Goal: Information Seeking & Learning: Learn about a topic

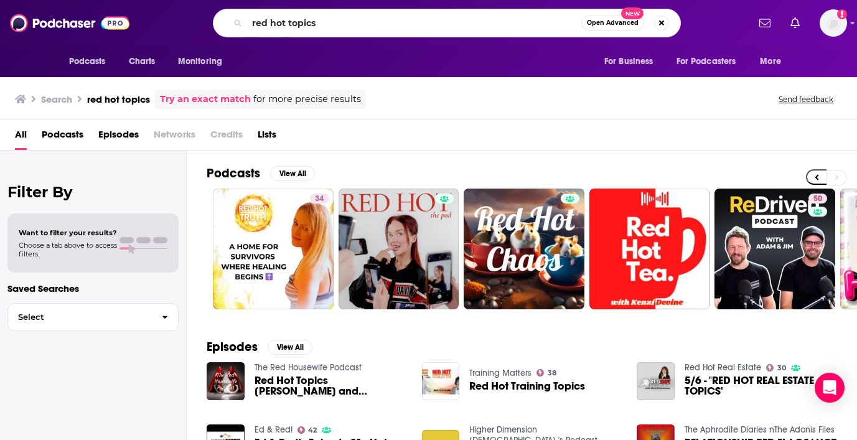
click at [309, 18] on input "red hot topics" at bounding box center [414, 23] width 334 height 20
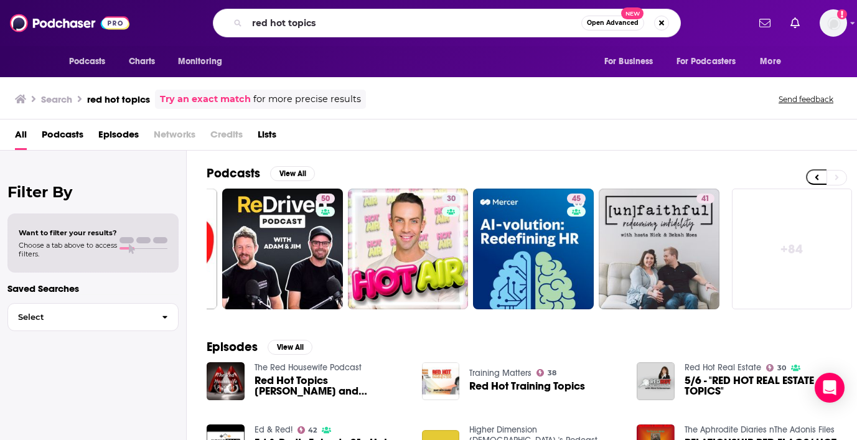
click at [309, 18] on input "red hot topics" at bounding box center [414, 23] width 334 height 20
type input "She Supply Chains"
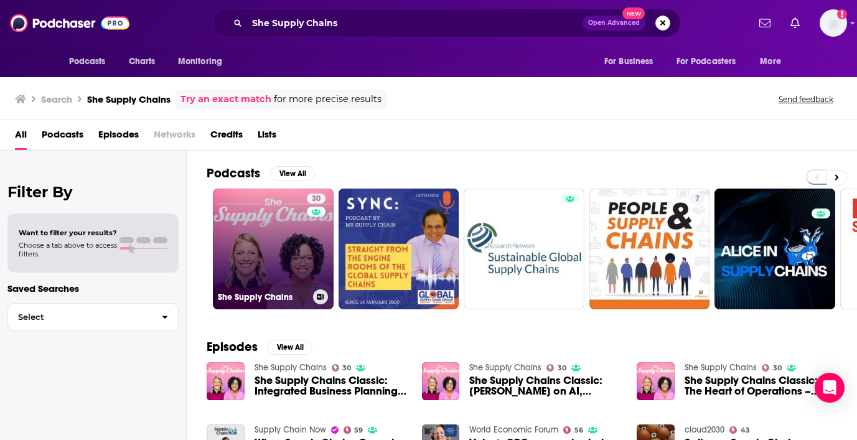
click at [280, 239] on link "30 She Supply Chains" at bounding box center [273, 249] width 121 height 121
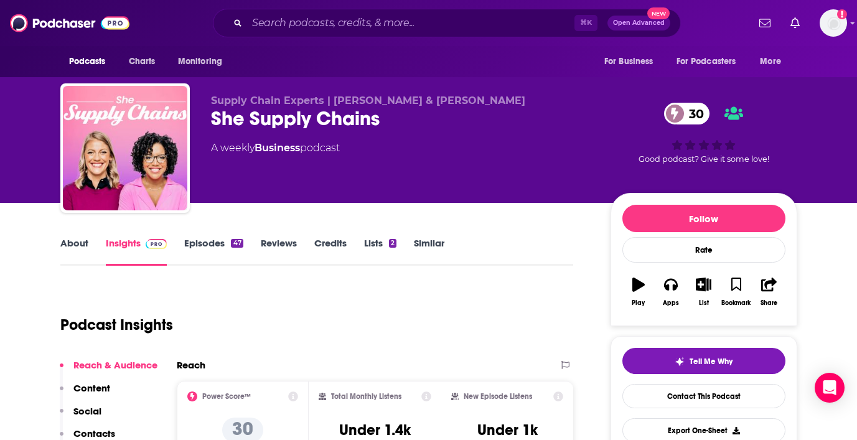
click at [74, 255] on link "About" at bounding box center [74, 251] width 28 height 29
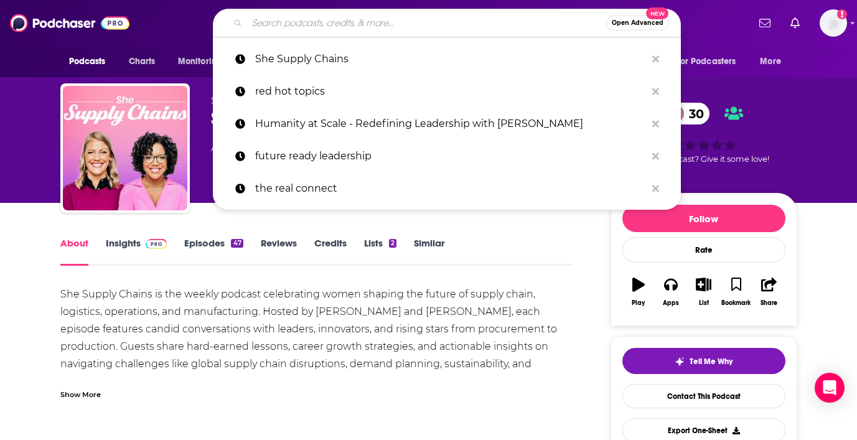
click at [322, 15] on input "Search podcasts, credits, & more..." at bounding box center [426, 23] width 359 height 20
paste input "[PERSON_NAME] in Supply Chains"
type input "[PERSON_NAME] in Supply Chains"
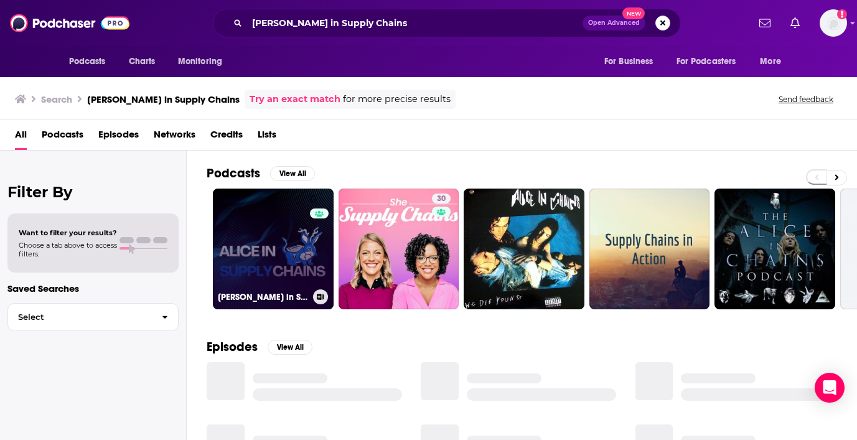
click at [271, 245] on link "0 [PERSON_NAME] in Supply Chains" at bounding box center [273, 249] width 121 height 121
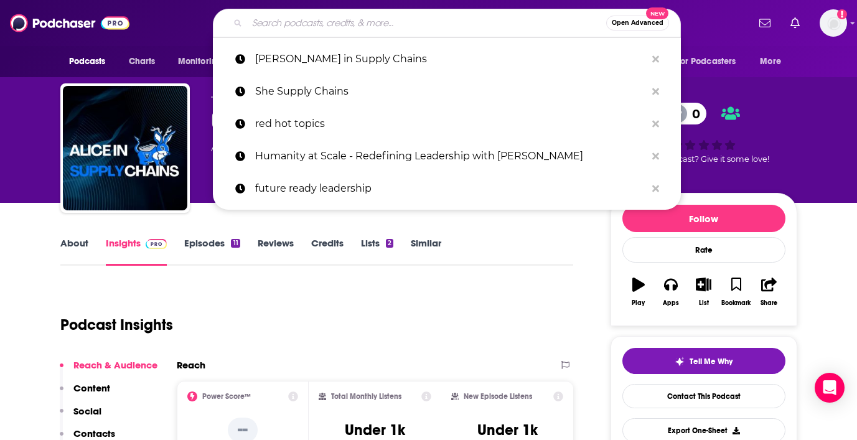
click at [352, 26] on input "Search podcasts, credits, & more..." at bounding box center [426, 23] width 359 height 20
paste input "Leveraged Supply Chains"
type input "Leveraged Supply Chains"
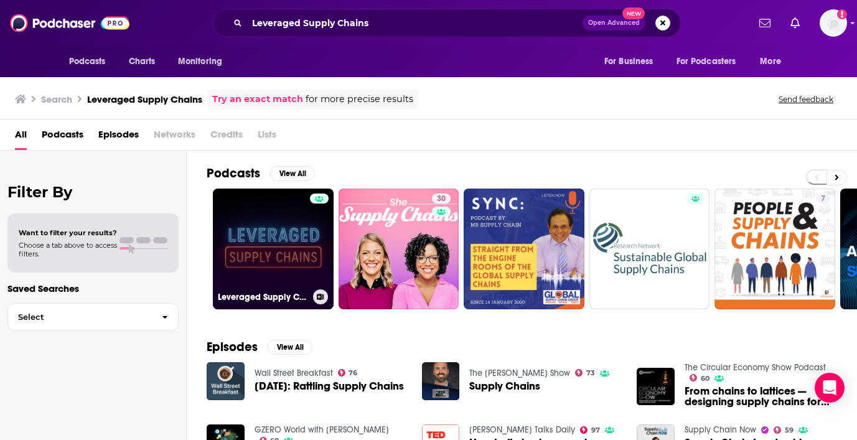
click at [252, 245] on link "Leveraged Supply Chains" at bounding box center [273, 249] width 121 height 121
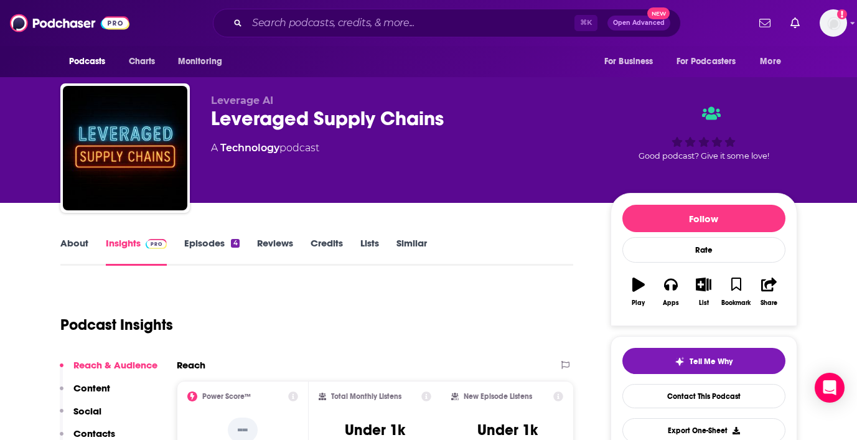
scroll to position [73, 0]
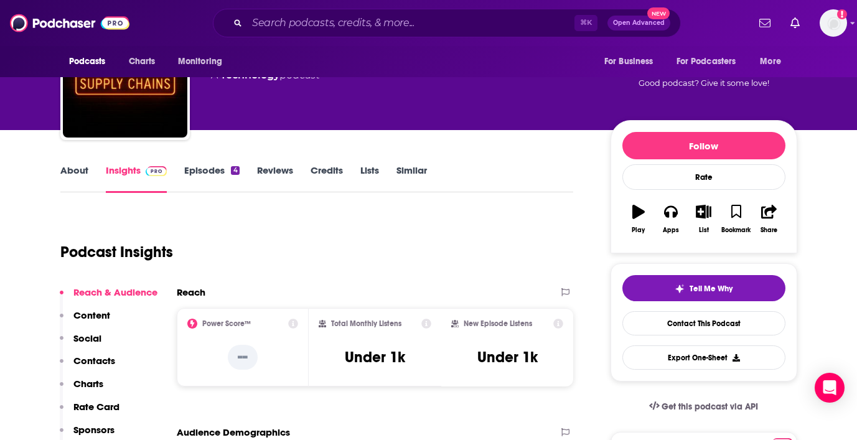
click at [80, 173] on link "About" at bounding box center [74, 178] width 28 height 29
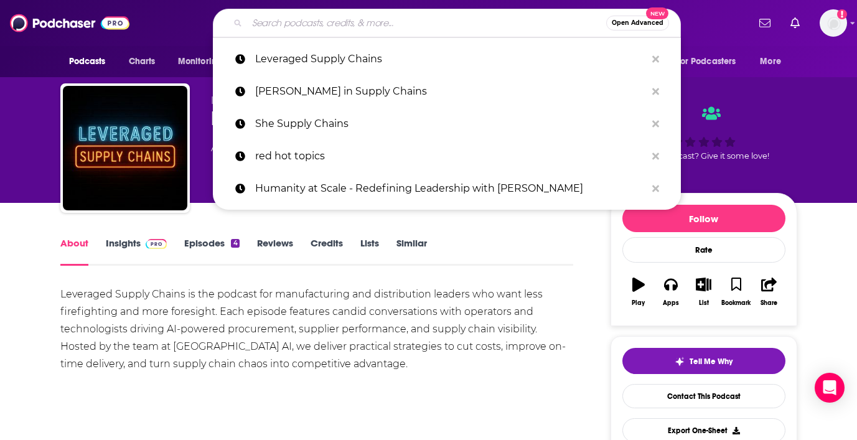
click at [382, 17] on input "Search podcasts, credits, & more..." at bounding box center [426, 23] width 359 height 20
paste input "Sustainable Supply Chain"
type input "Sustainable Supply Chain"
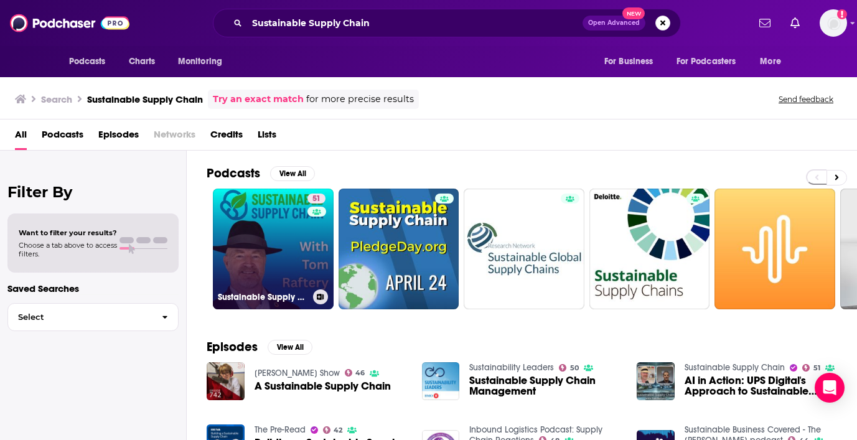
click at [286, 243] on link "51 Sustainable Supply Chain" at bounding box center [273, 249] width 121 height 121
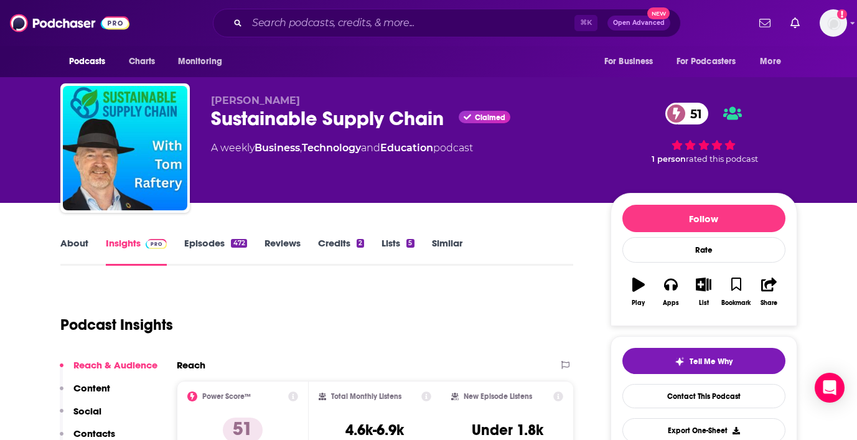
click at [76, 238] on link "About" at bounding box center [74, 251] width 28 height 29
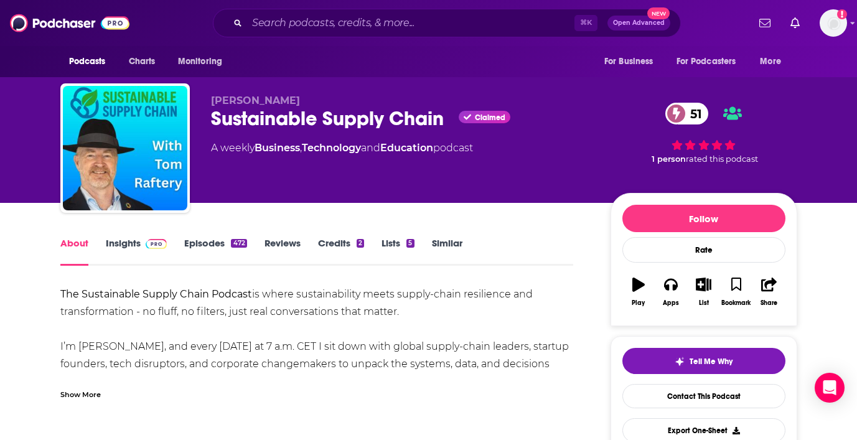
click at [94, 391] on div "Show More" at bounding box center [80, 394] width 40 height 12
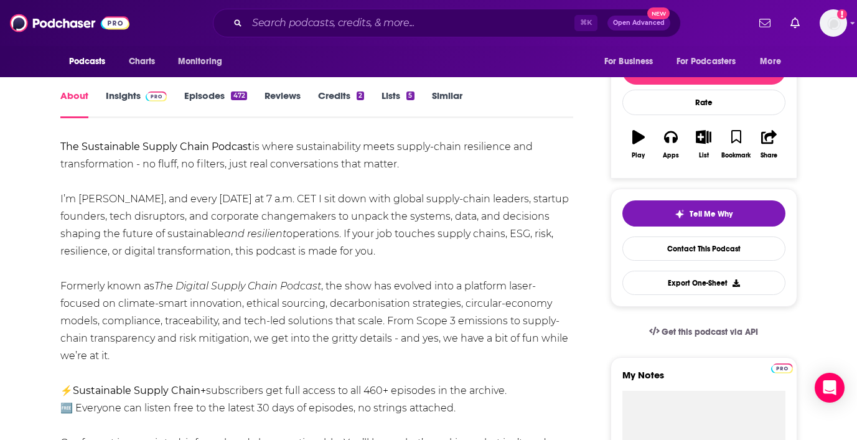
scroll to position [149, 0]
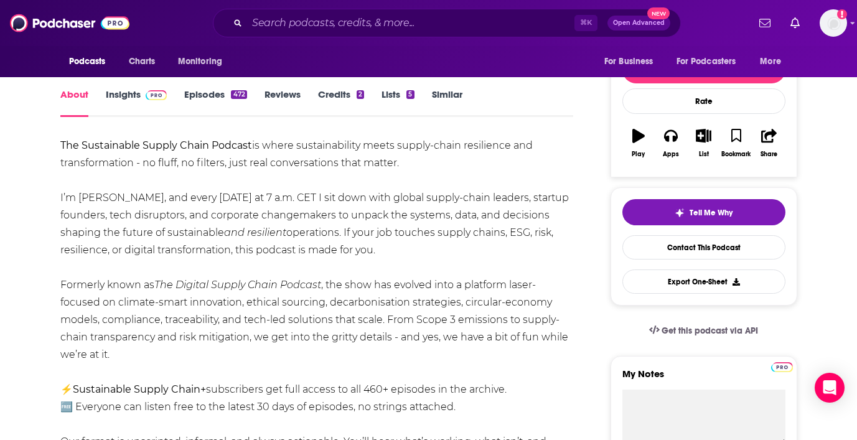
click at [129, 94] on link "Insights" at bounding box center [137, 102] width 62 height 29
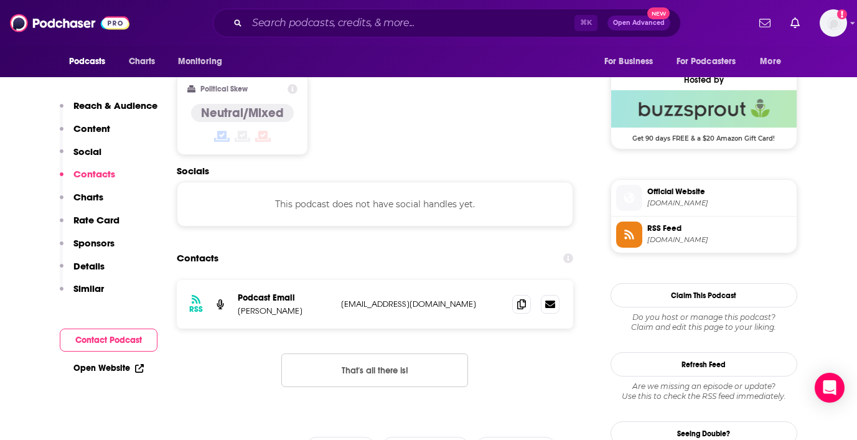
scroll to position [994, 0]
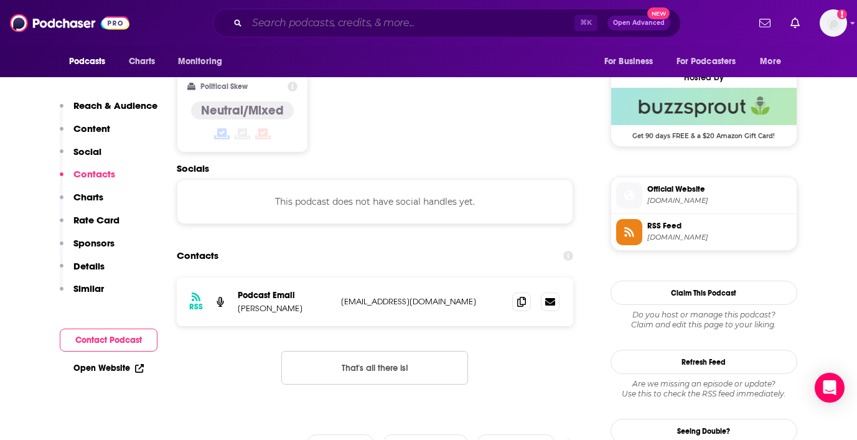
click at [280, 24] on input "Search podcasts, credits, & more..." at bounding box center [410, 23] width 327 height 20
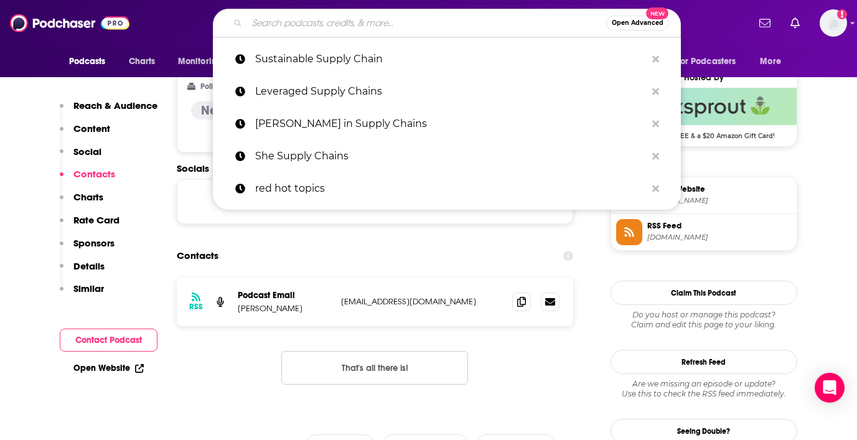
paste input "Art of Supply"
type input "Art of Supply"
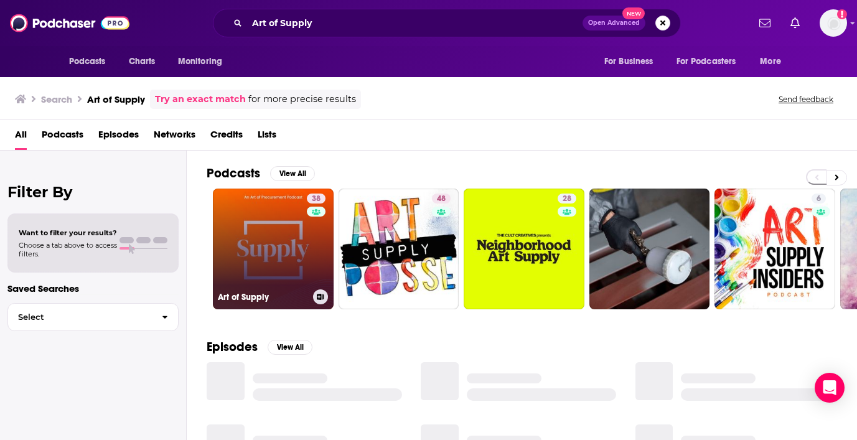
click at [280, 235] on link "38 Art of Supply" at bounding box center [273, 249] width 121 height 121
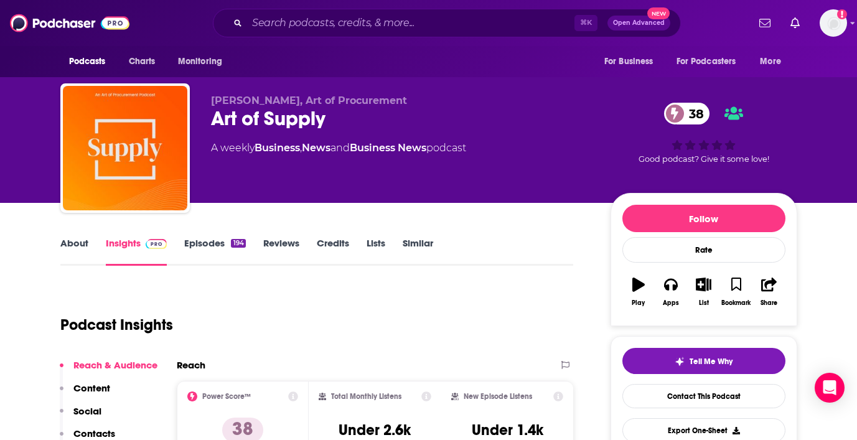
click at [75, 238] on link "About" at bounding box center [74, 251] width 28 height 29
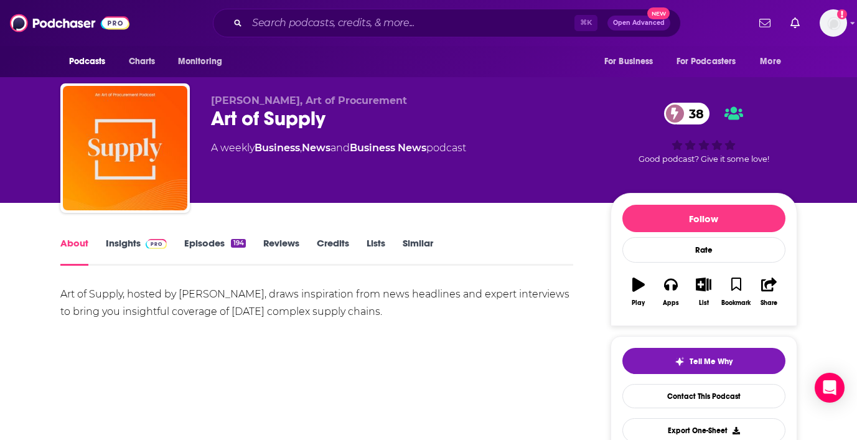
click at [124, 242] on link "Insights" at bounding box center [137, 251] width 62 height 29
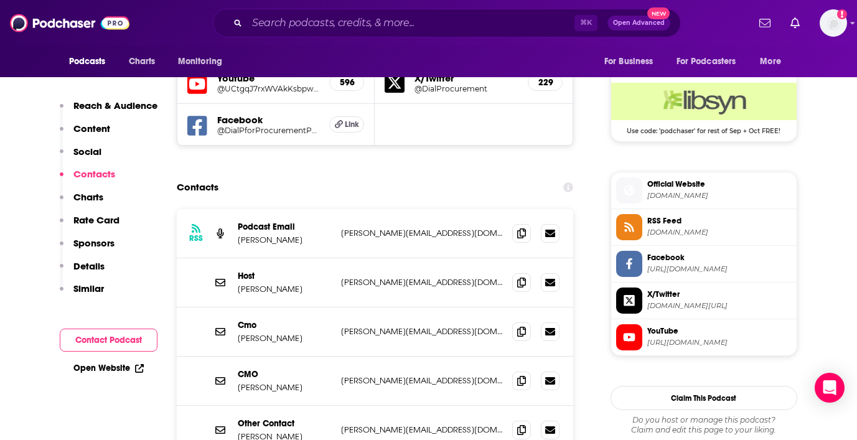
scroll to position [955, 0]
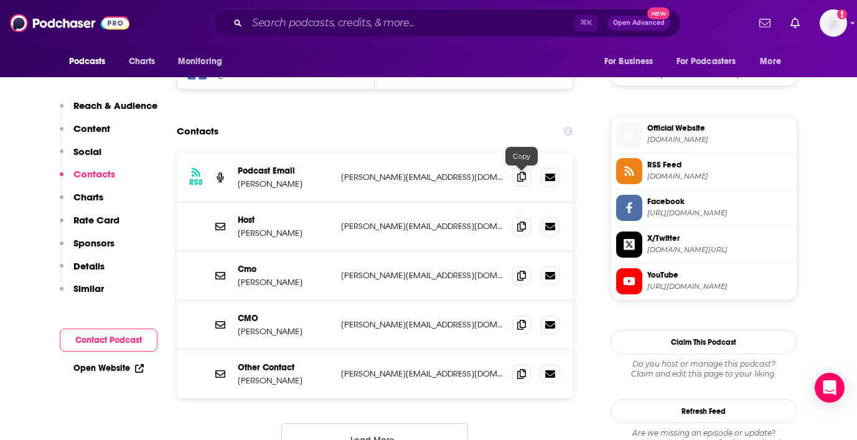
click at [525, 178] on icon at bounding box center [521, 177] width 9 height 10
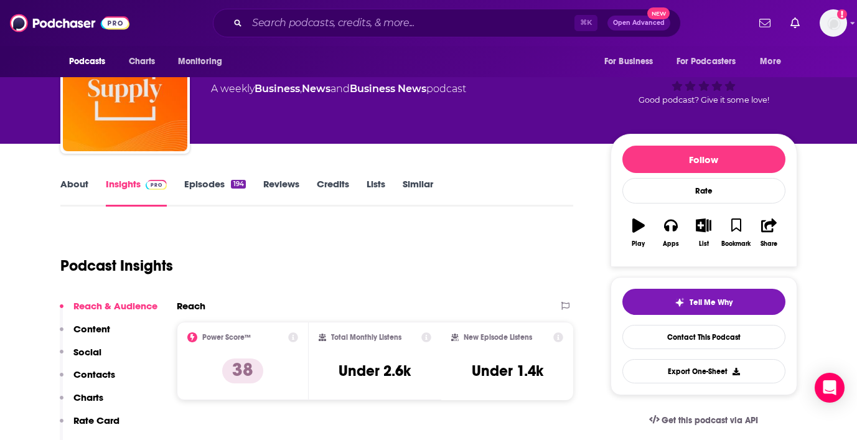
scroll to position [0, 0]
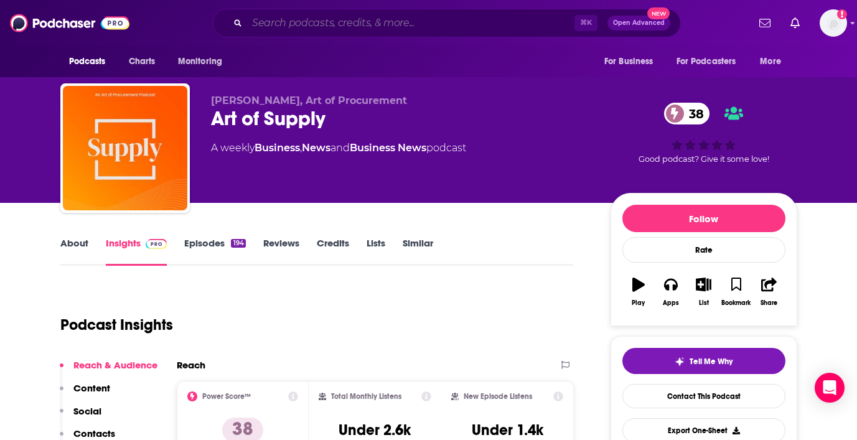
click at [305, 24] on input "Search podcasts, credits, & more..." at bounding box center [410, 23] width 327 height 20
paste input "The Responsible Supply Chain Show"
type input "The Responsible Supply Chain Show"
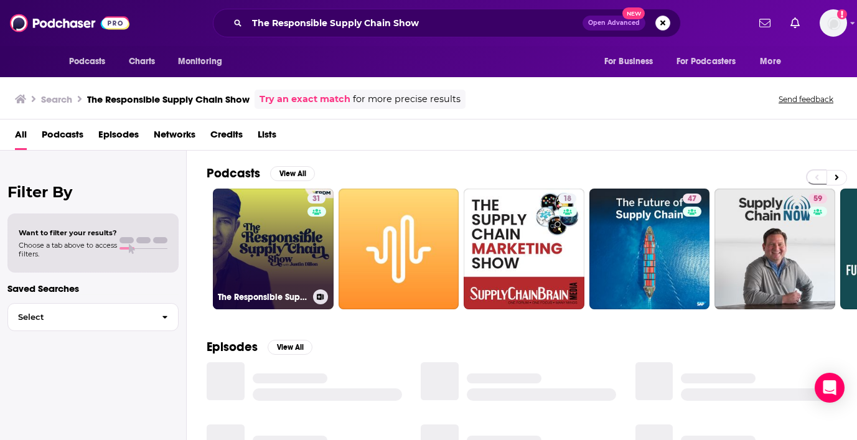
click at [266, 224] on link "31 The Responsible Supply Chain Show" at bounding box center [273, 249] width 121 height 121
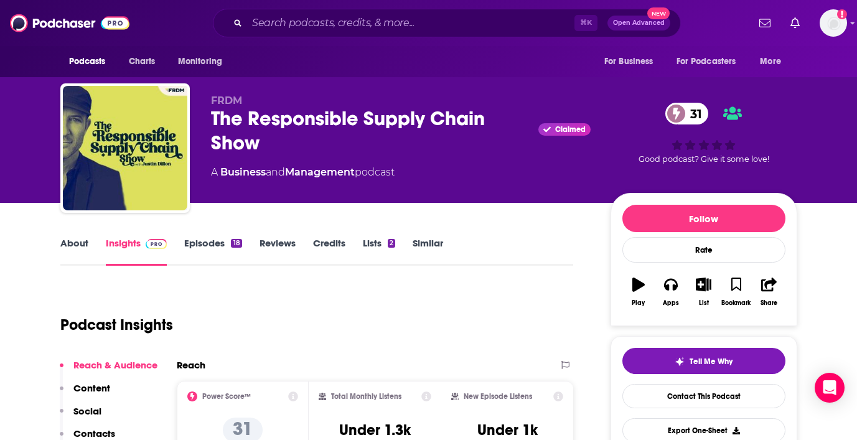
click at [82, 242] on link "About" at bounding box center [74, 251] width 28 height 29
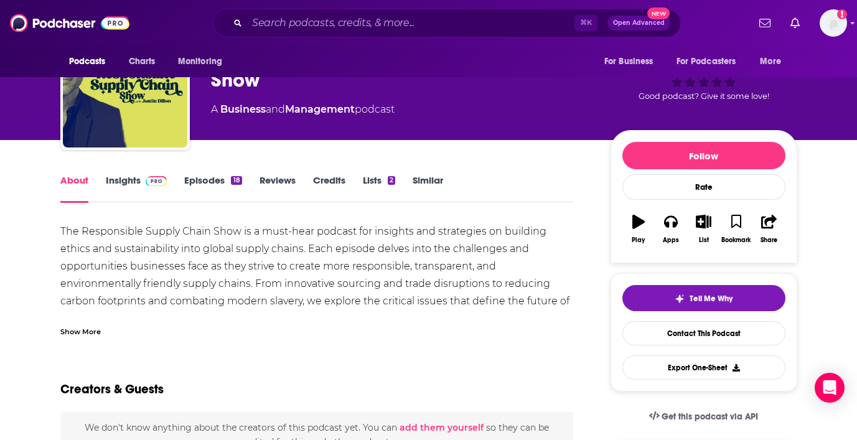
scroll to position [64, 0]
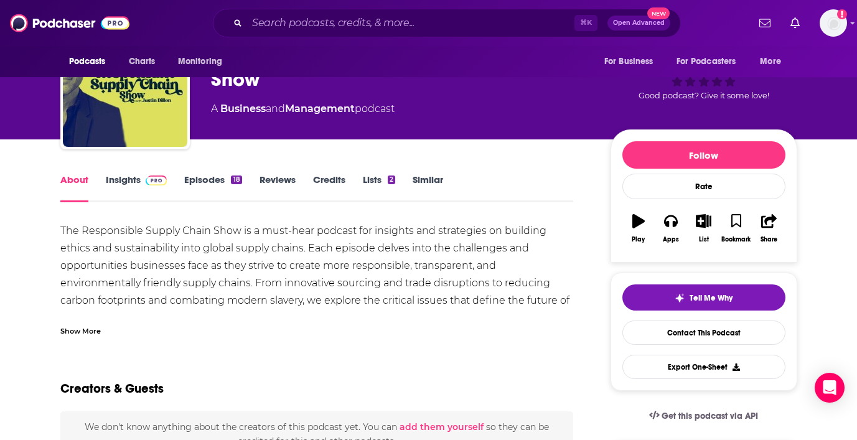
click at [82, 334] on div "Show More" at bounding box center [80, 330] width 40 height 12
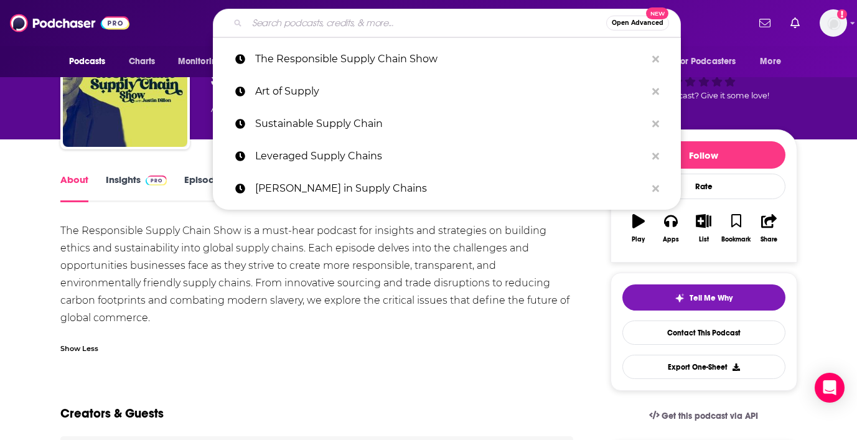
click at [304, 19] on input "Search podcasts, credits, & more..." at bounding box center [426, 23] width 359 height 20
paste input "Circular Supply Chain Podcast"
type input "Circular Supply Chain Podcast"
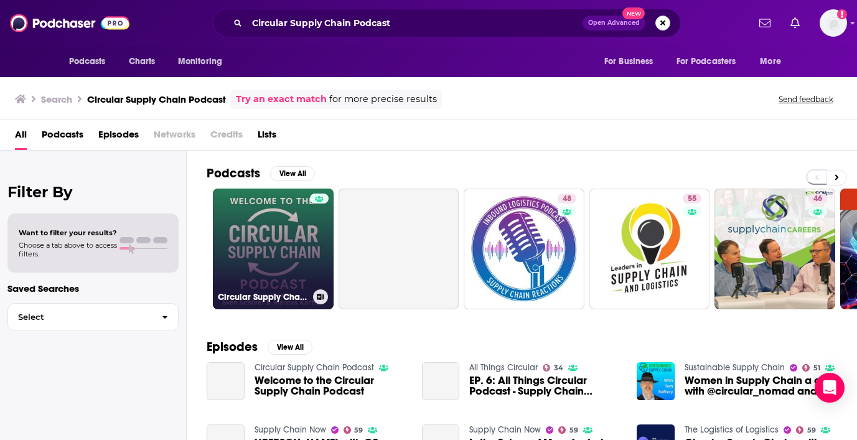
click at [286, 250] on link "Circular Supply Chain Podcast" at bounding box center [273, 249] width 121 height 121
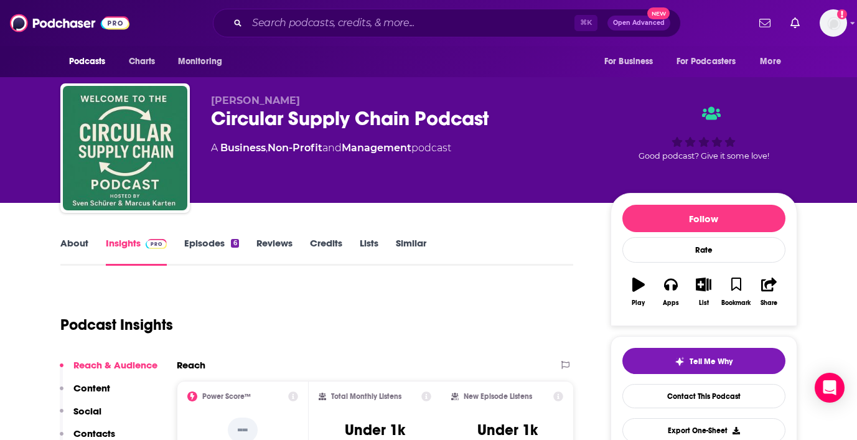
click at [78, 244] on link "About" at bounding box center [74, 251] width 28 height 29
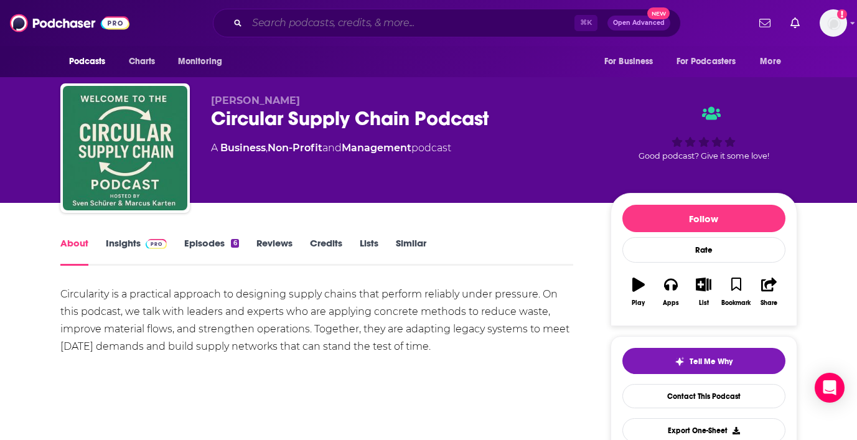
click at [329, 26] on input "Search podcasts, credits, & more..." at bounding box center [410, 23] width 327 height 20
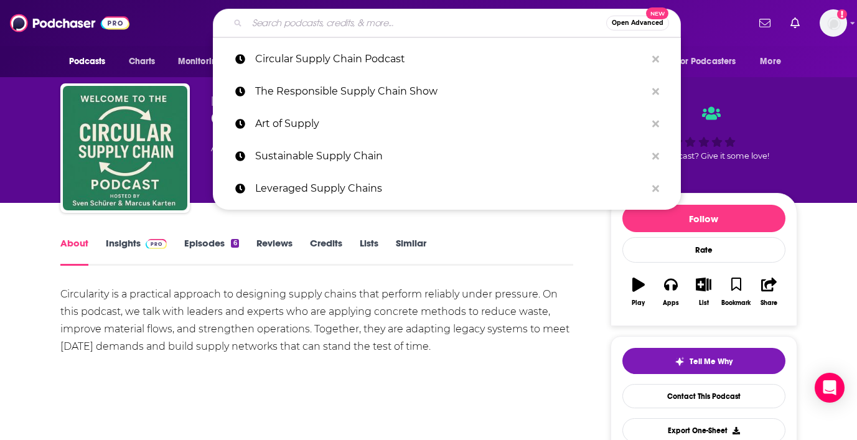
paste input "Supply Chain of Thought"
type input "Supply Chain of Thought"
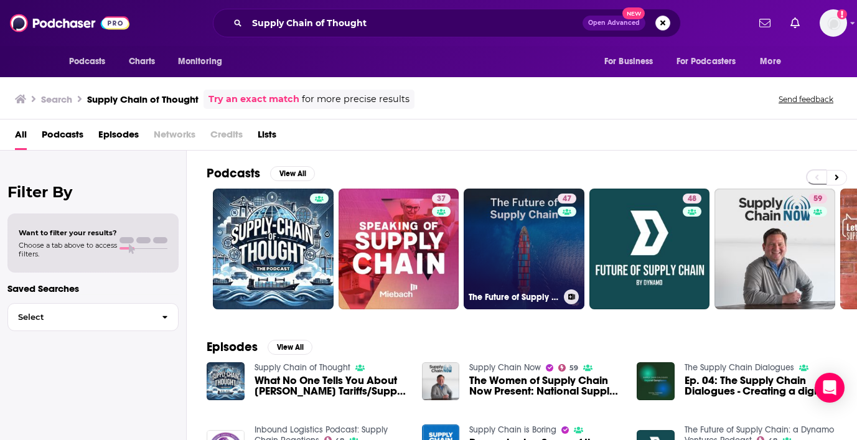
click at [508, 236] on link "47 The Future of Supply Chain" at bounding box center [524, 249] width 121 height 121
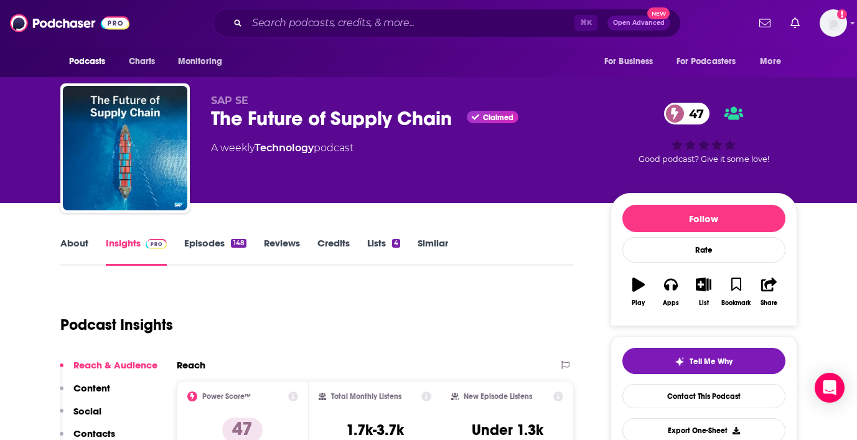
scroll to position [15, 0]
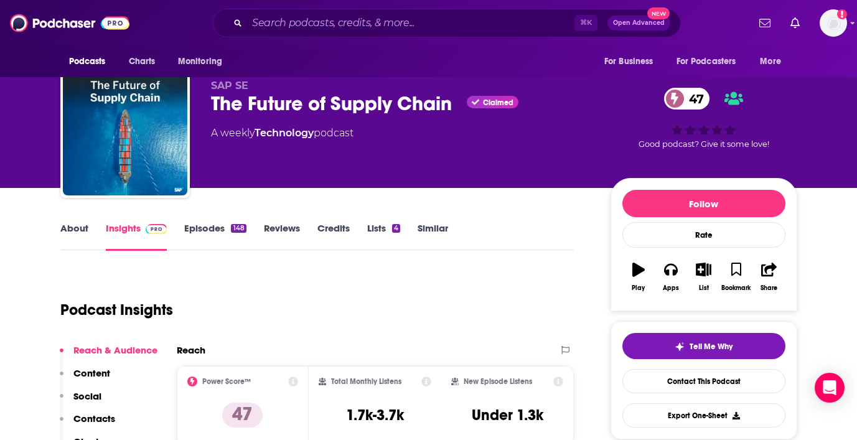
click at [78, 224] on link "About" at bounding box center [74, 236] width 28 height 29
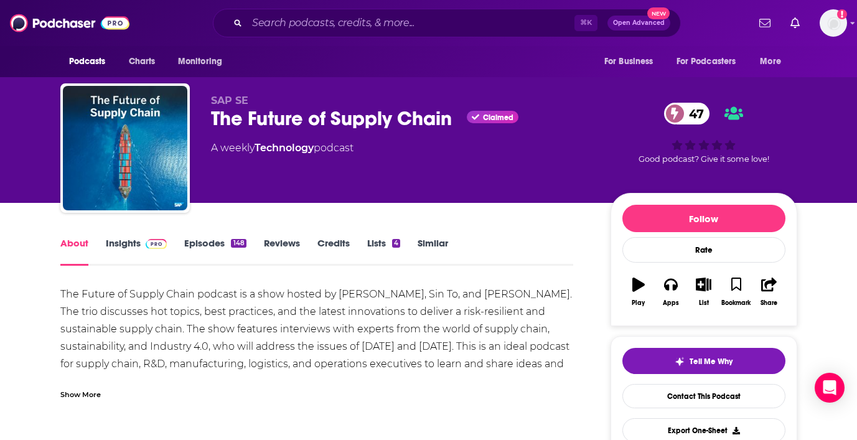
click at [131, 242] on link "Insights" at bounding box center [137, 251] width 62 height 29
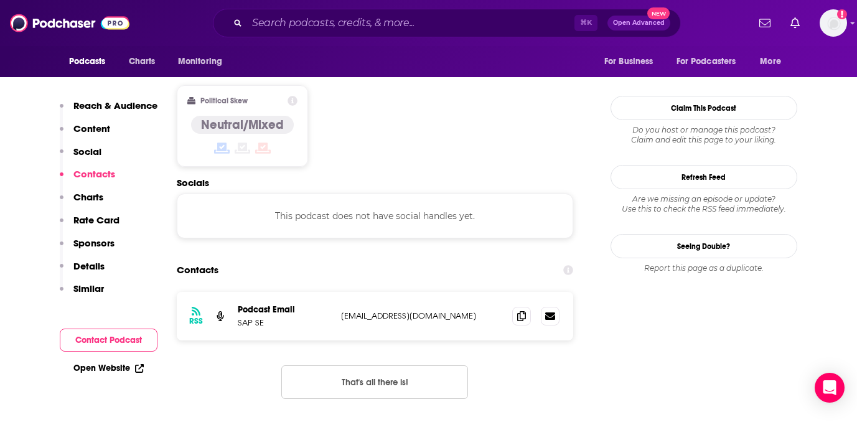
scroll to position [966, 0]
click at [522, 309] on icon at bounding box center [521, 314] width 9 height 10
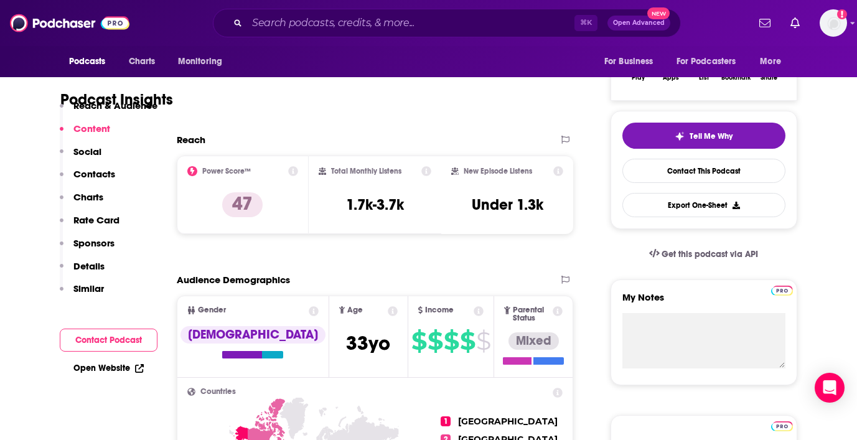
scroll to position [0, 0]
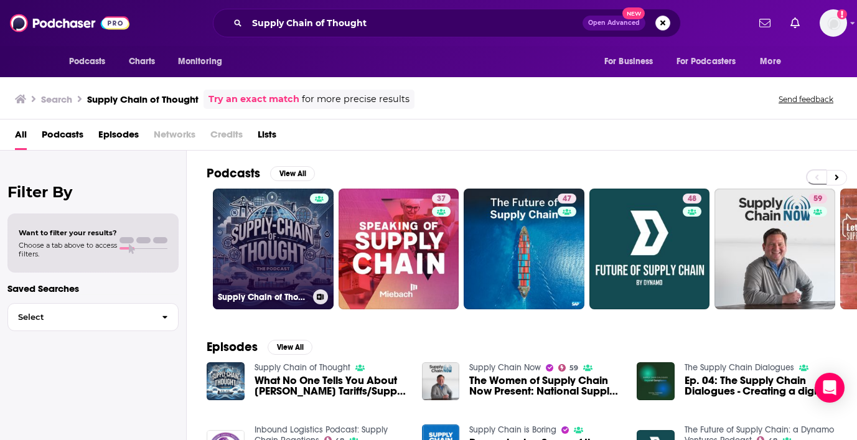
click at [238, 275] on link "Supply Chain of Thought" at bounding box center [273, 249] width 121 height 121
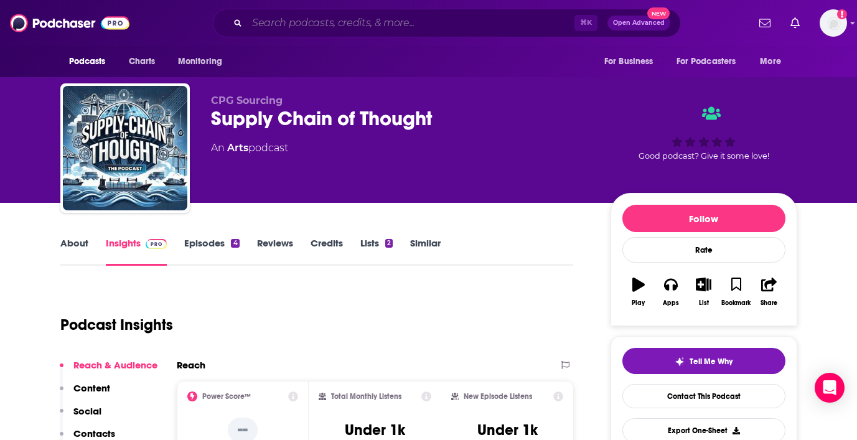
click at [407, 20] on input "Search podcasts, credits, & more..." at bounding box center [410, 23] width 327 height 20
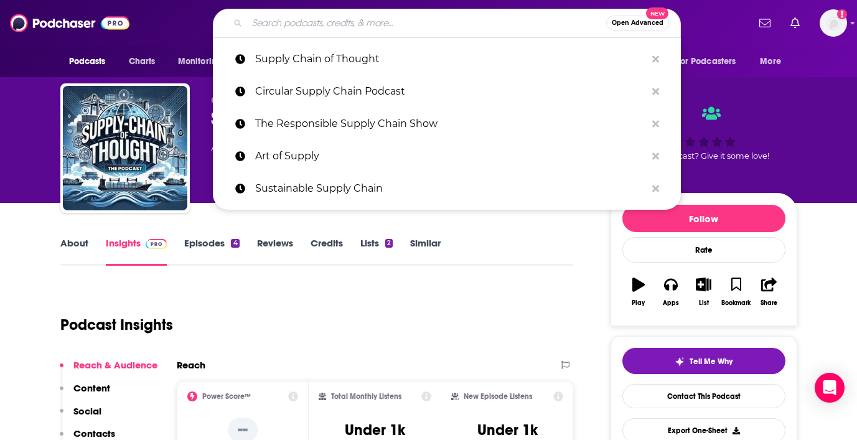
paste input "Supply Chain of Thought"
type input "Supply Chain of Thought"
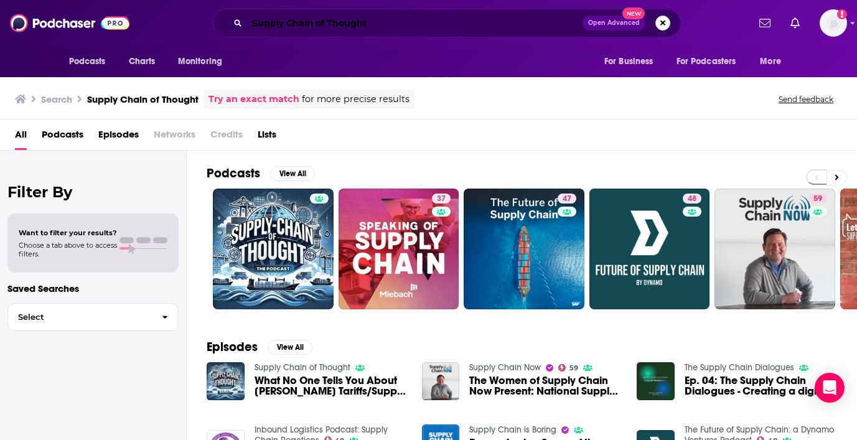
click at [393, 16] on input "Supply Chain of Thought" at bounding box center [415, 23] width 336 height 20
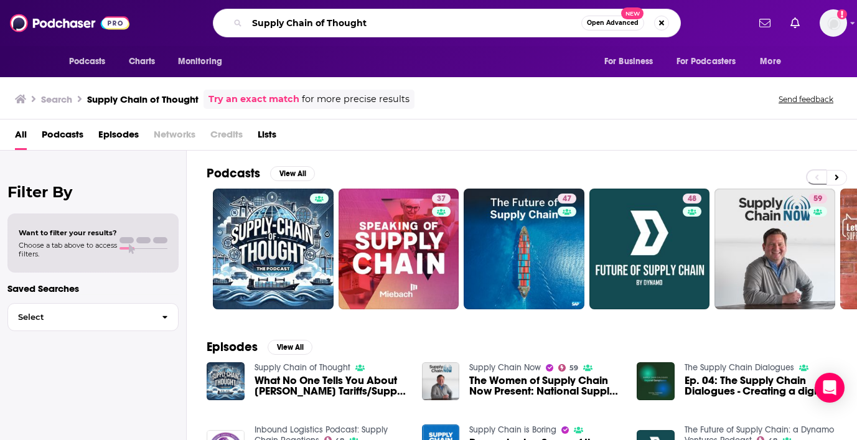
click at [393, 16] on input "Supply Chain of Thought" at bounding box center [414, 23] width 334 height 20
paste input "The Masters of Supply Chain News Diges"
type input "The Masters of Supply Chain News Digest"
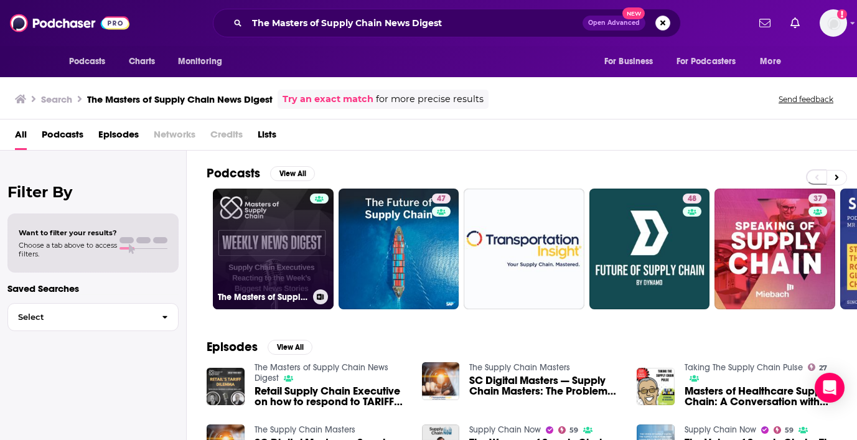
click at [285, 239] on link "The Masters of Supply Chain News Digest" at bounding box center [273, 249] width 121 height 121
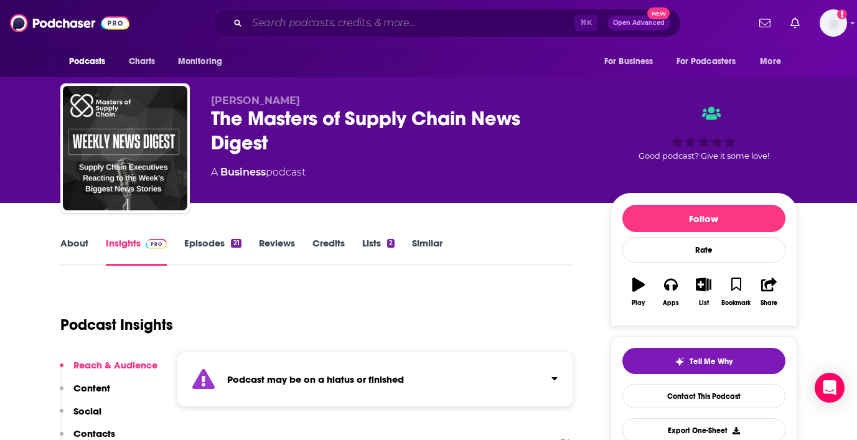
click at [403, 24] on input "Search podcasts, credits, & more..." at bounding box center [410, 23] width 327 height 20
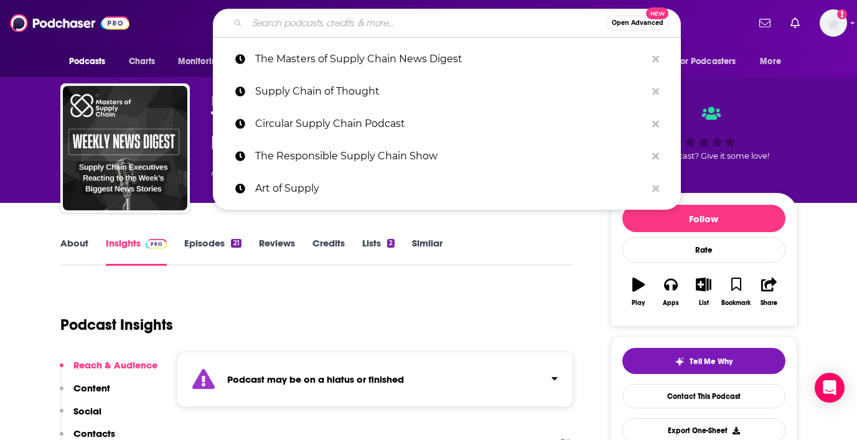
paste input "The Loadstar"
type input "The Loadstar"
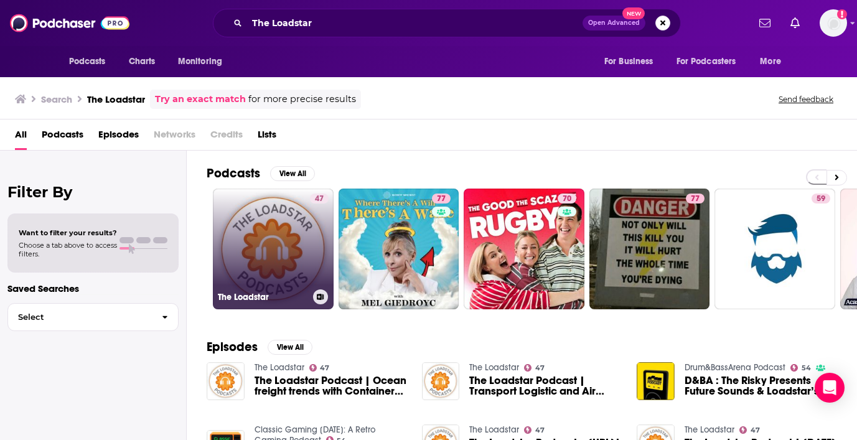
click at [268, 248] on link "47 The Loadstar" at bounding box center [273, 249] width 121 height 121
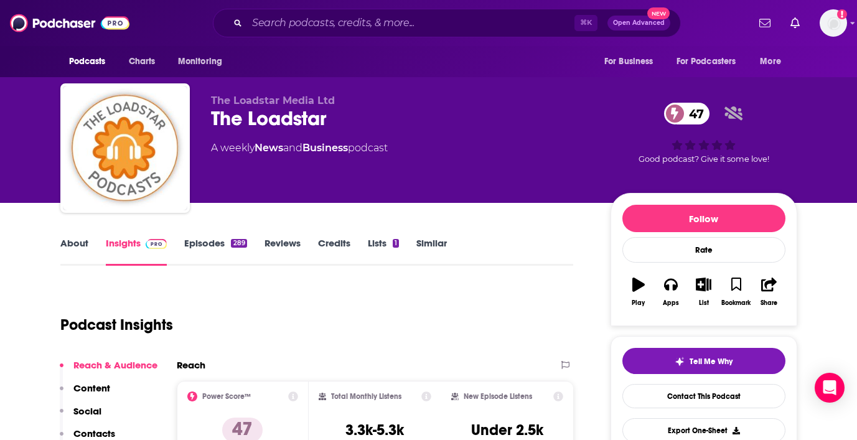
click at [68, 242] on link "About" at bounding box center [74, 251] width 28 height 29
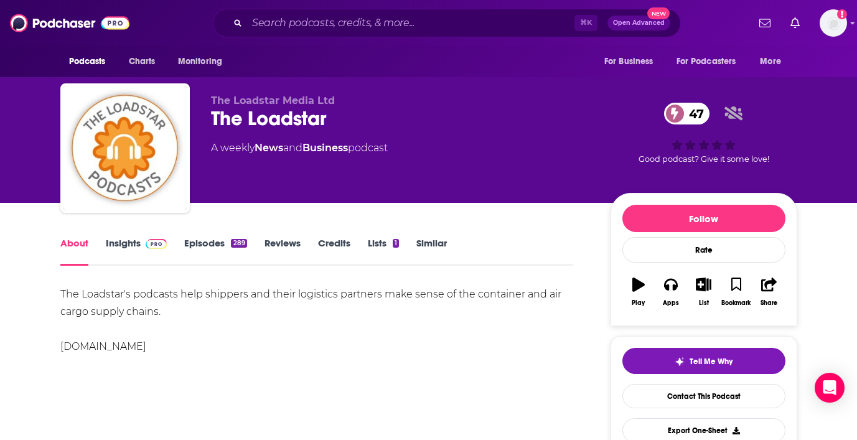
click at [206, 245] on link "Episodes 289" at bounding box center [215, 251] width 62 height 29
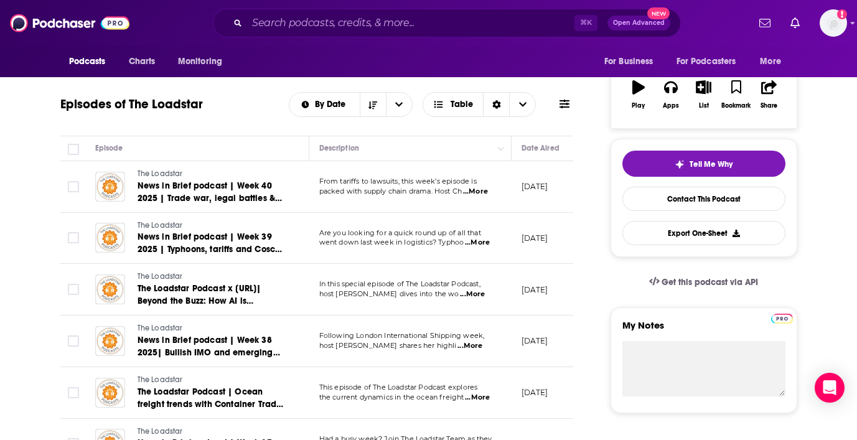
scroll to position [47, 0]
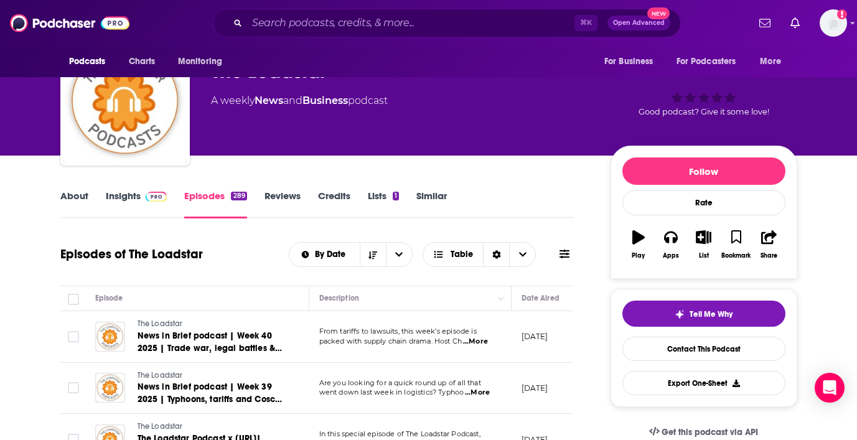
click at [126, 197] on link "Insights" at bounding box center [137, 204] width 62 height 29
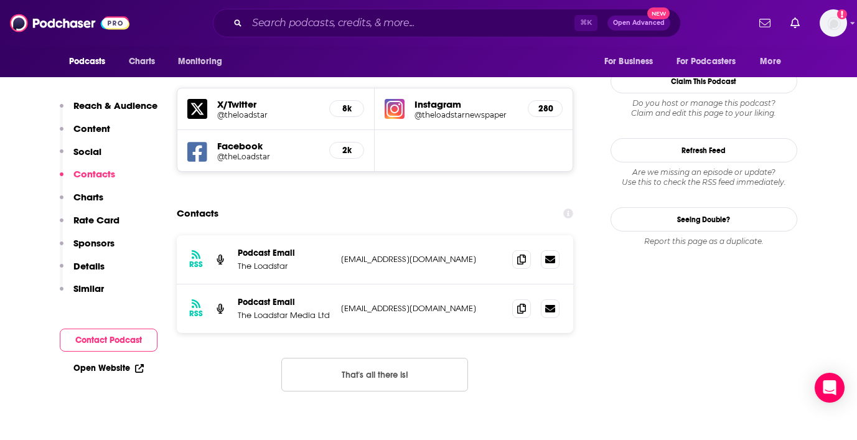
scroll to position [1069, 0]
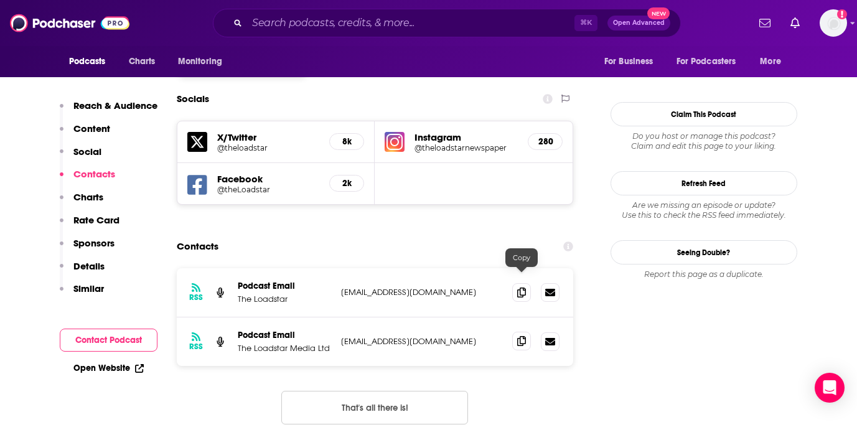
click at [519, 336] on icon at bounding box center [521, 341] width 9 height 10
click at [333, 26] on input "Search podcasts, credits, & more..." at bounding box center [410, 23] width 327 height 20
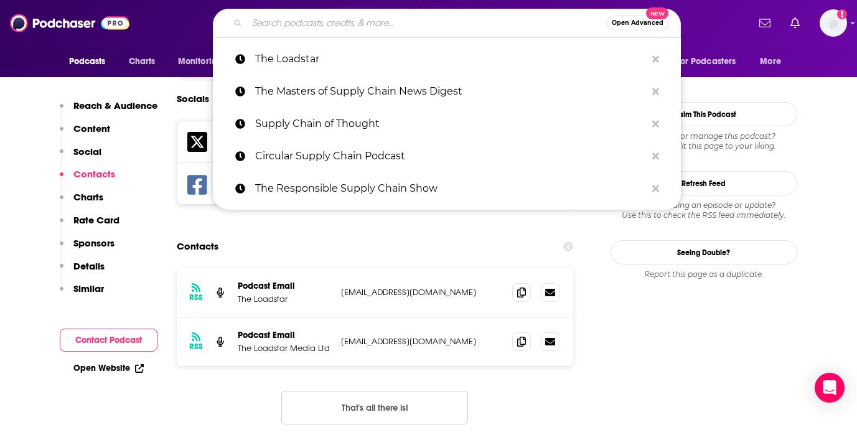
paste input "Chain Reaction"
type input "Chain Reaction"
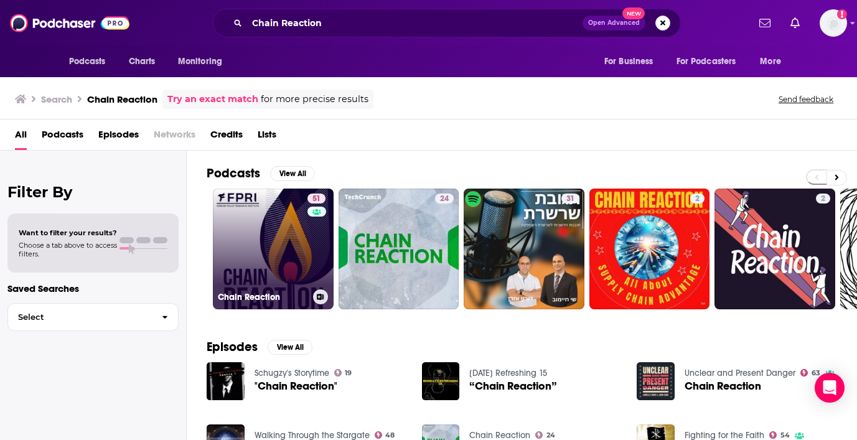
click at [275, 253] on link "51 Chain Reaction" at bounding box center [273, 249] width 121 height 121
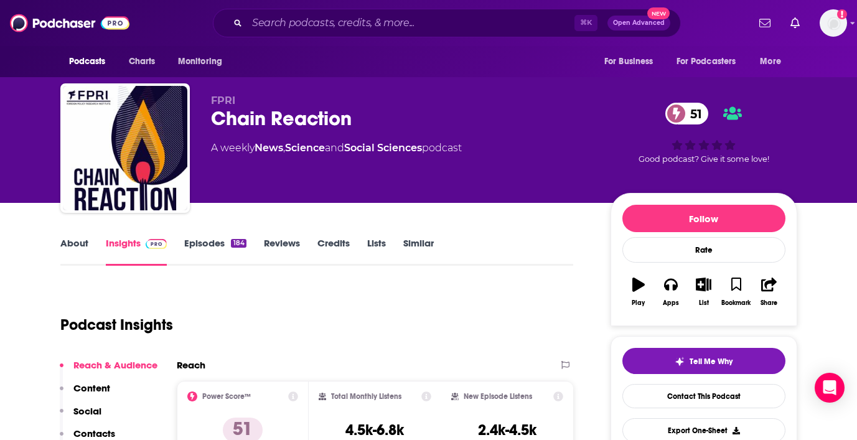
click at [64, 235] on div "About Insights Episodes 184 Reviews Credits Lists Similar" at bounding box center [317, 250] width 514 height 31
click at [70, 242] on link "About" at bounding box center [74, 251] width 28 height 29
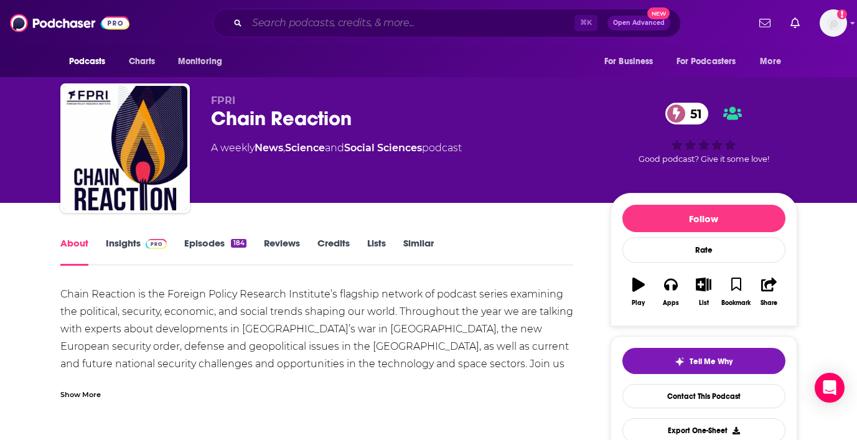
click at [357, 22] on input "Search podcasts, credits, & more..." at bounding box center [410, 23] width 327 height 20
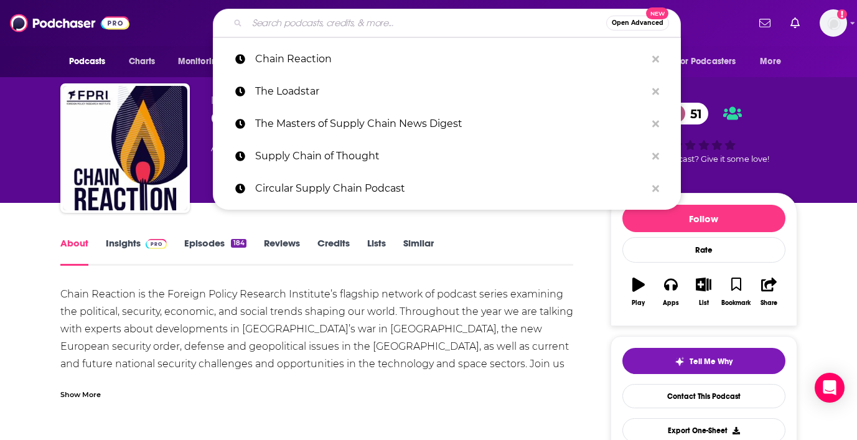
paste input "Unearthed"
type input "Unearthed"
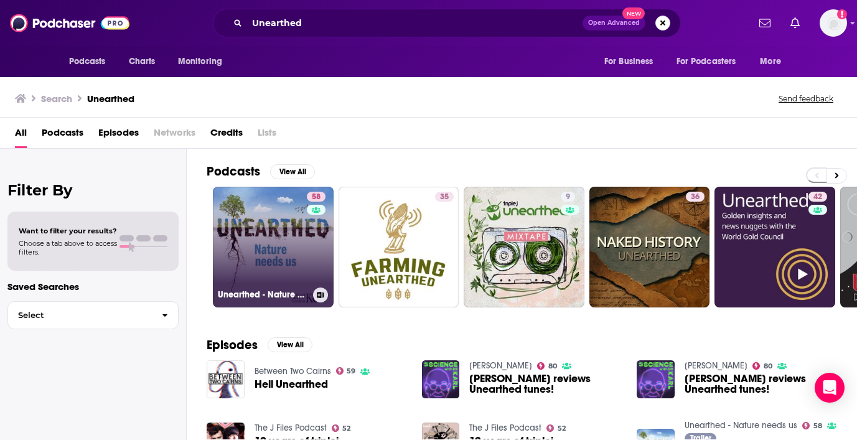
click at [262, 253] on link "58 Unearthed - Nature needs us" at bounding box center [273, 247] width 121 height 121
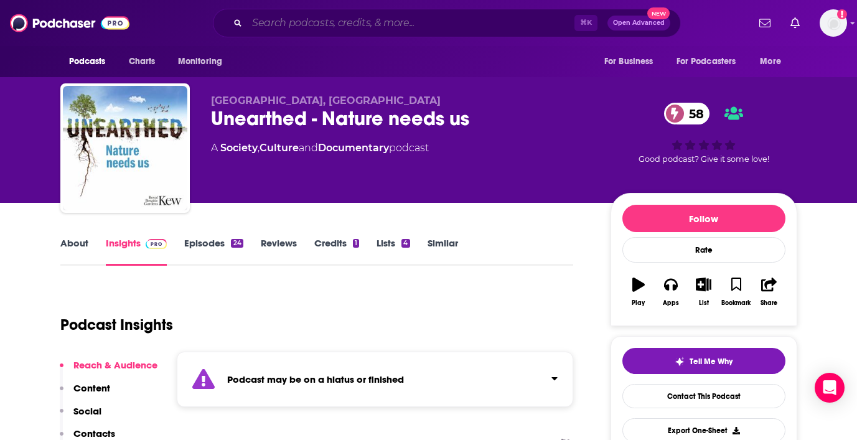
click at [379, 21] on input "Search podcasts, credits, & more..." at bounding box center [410, 23] width 327 height 20
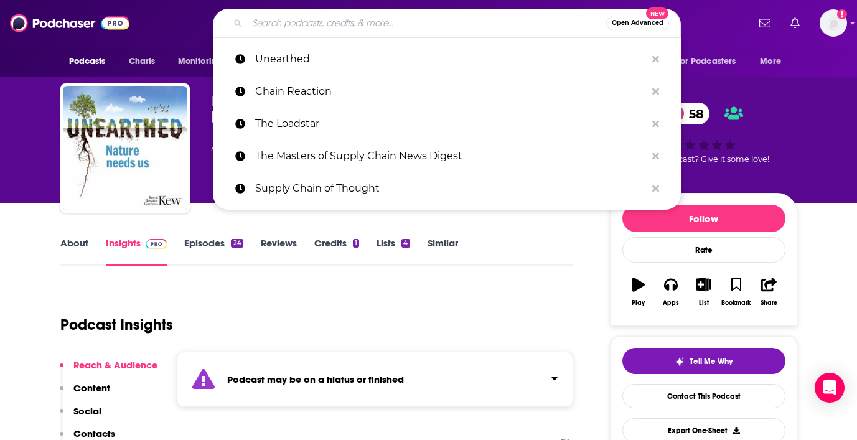
paste input "Beyond the Box"
type input "Beyond the Box"
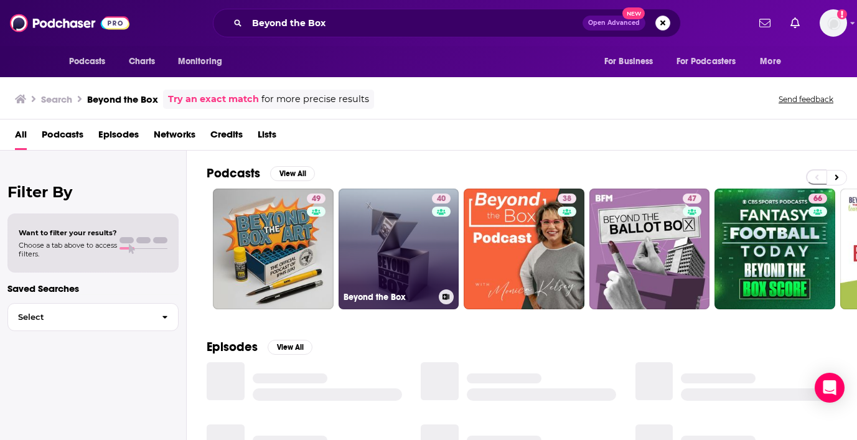
click at [412, 245] on link "40 Beyond the Box" at bounding box center [399, 249] width 121 height 121
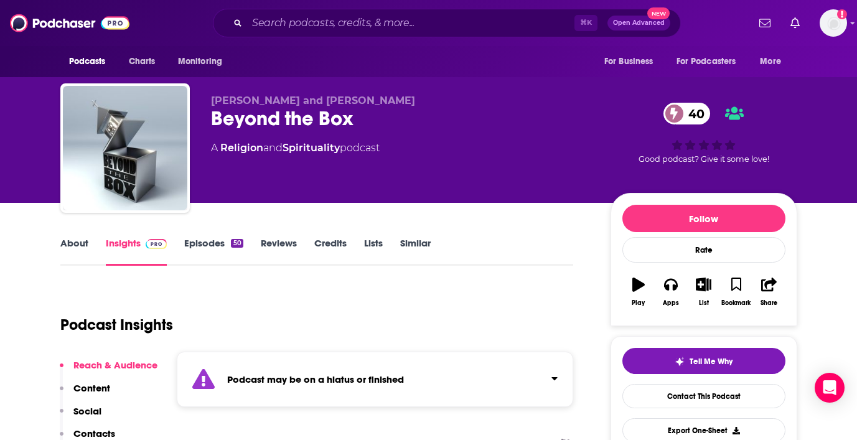
click at [78, 245] on link "About" at bounding box center [74, 251] width 28 height 29
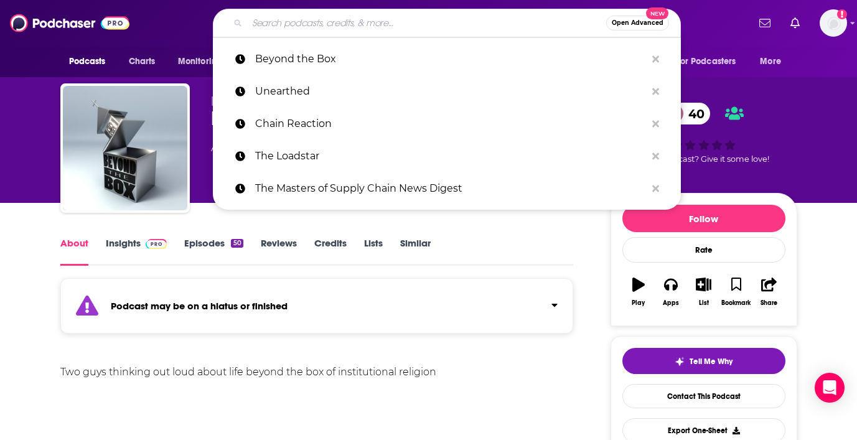
click at [411, 21] on input "Search podcasts, credits, & more..." at bounding box center [426, 23] width 359 height 20
paste input "Maritime Noon"
type input "Maritime Noon"
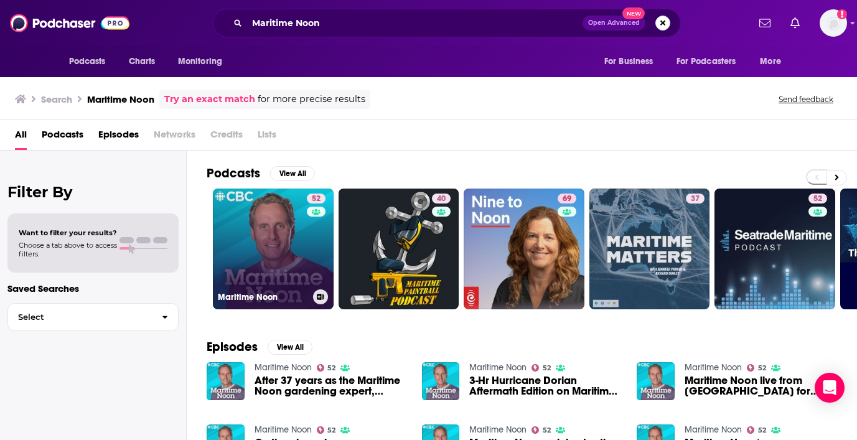
click at [268, 238] on link "52 Maritime Noon" at bounding box center [273, 249] width 121 height 121
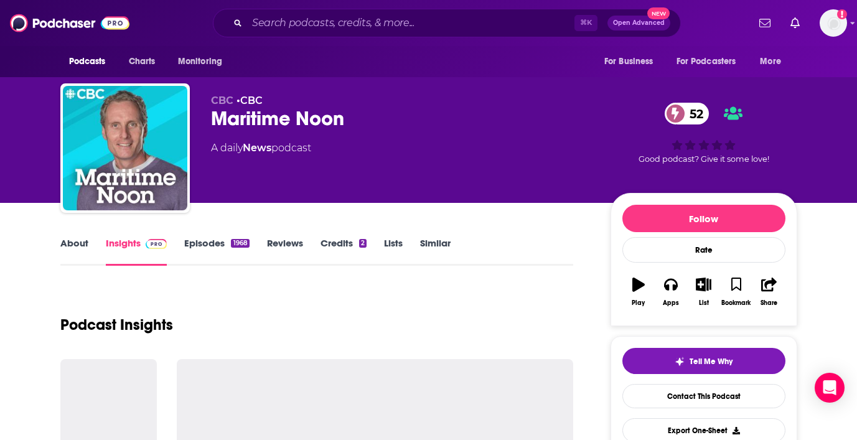
click at [72, 248] on link "About" at bounding box center [74, 251] width 28 height 29
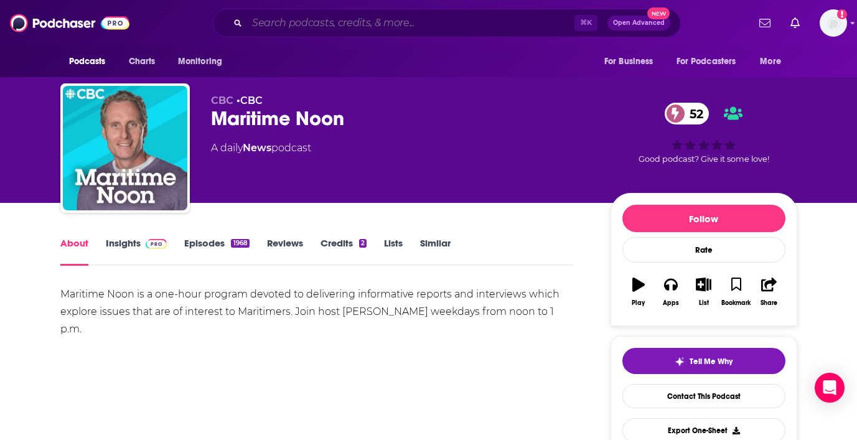
click at [410, 24] on input "Search podcasts, credits, & more..." at bounding box center [410, 23] width 327 height 20
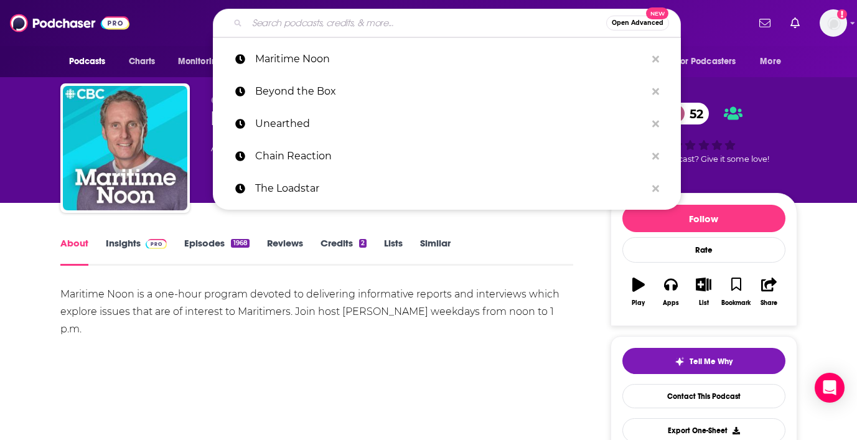
paste input "Maritime Matters"
type input "Maritime Matters"
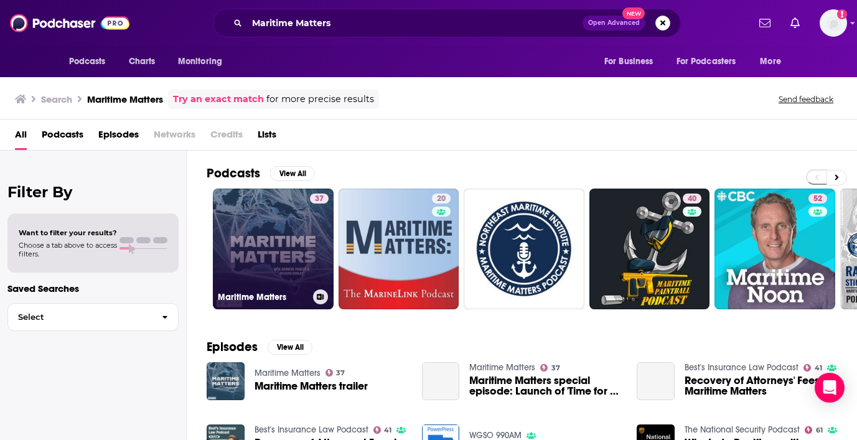
click at [260, 251] on link "37 Maritime Matters" at bounding box center [273, 249] width 121 height 121
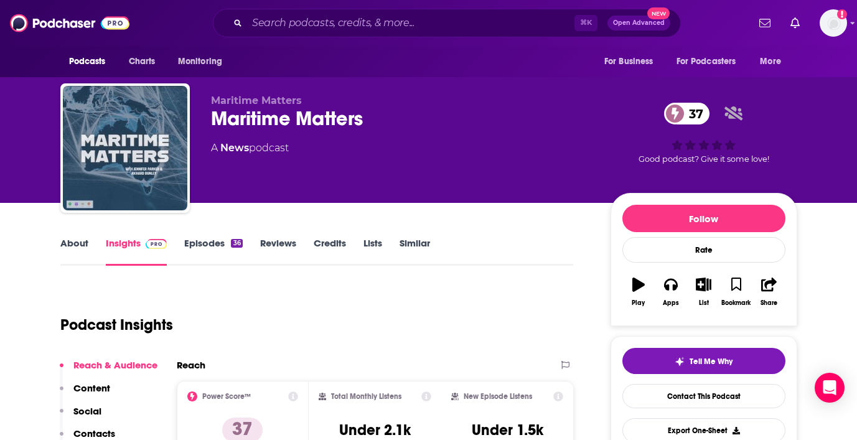
click at [73, 245] on link "About" at bounding box center [74, 251] width 28 height 29
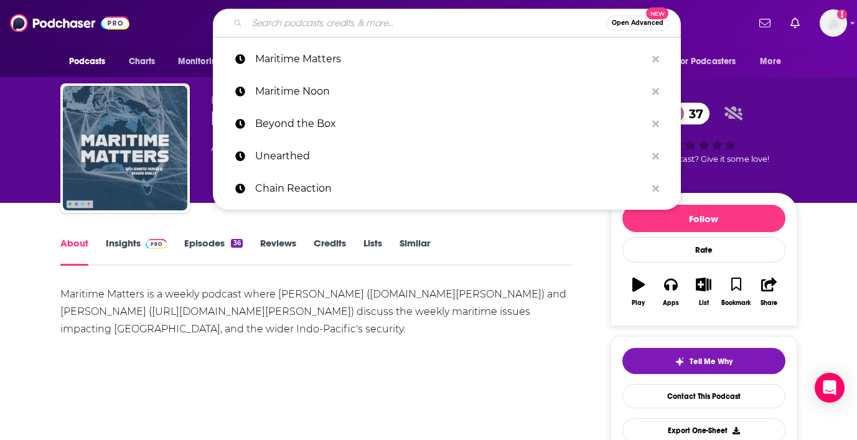
click at [417, 24] on input "Search podcasts, credits, & more..." at bounding box center [426, 23] width 359 height 20
paste input "Seatrade Maritime Podcast"
type input "Seatrade Maritime Podcast"
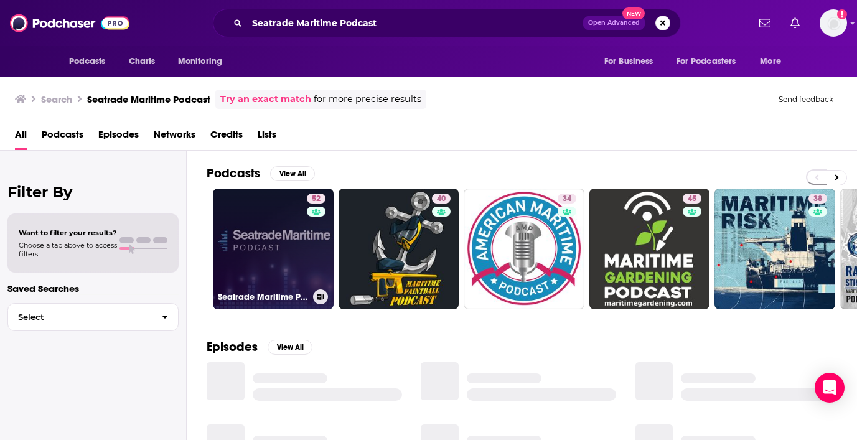
click at [276, 231] on link "52 Seatrade Maritime Podcast" at bounding box center [273, 249] width 121 height 121
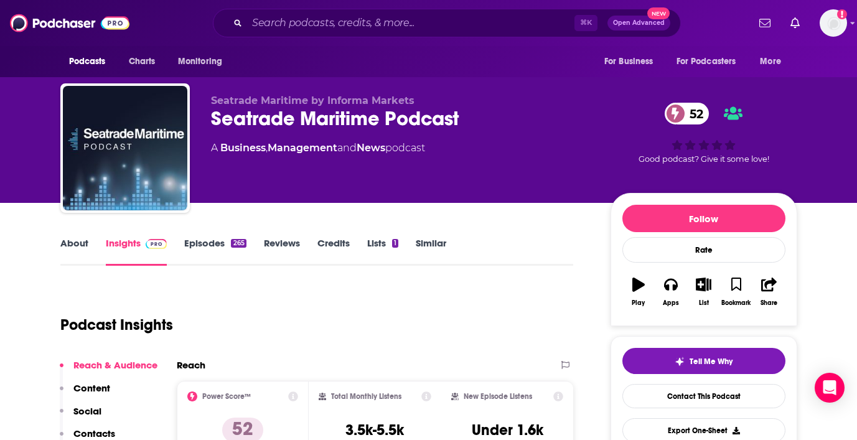
click at [80, 242] on link "About" at bounding box center [74, 251] width 28 height 29
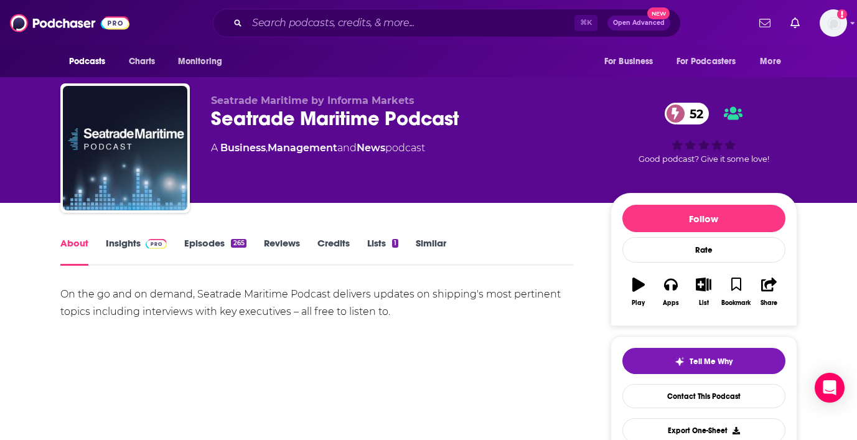
click at [126, 241] on link "Insights" at bounding box center [137, 251] width 62 height 29
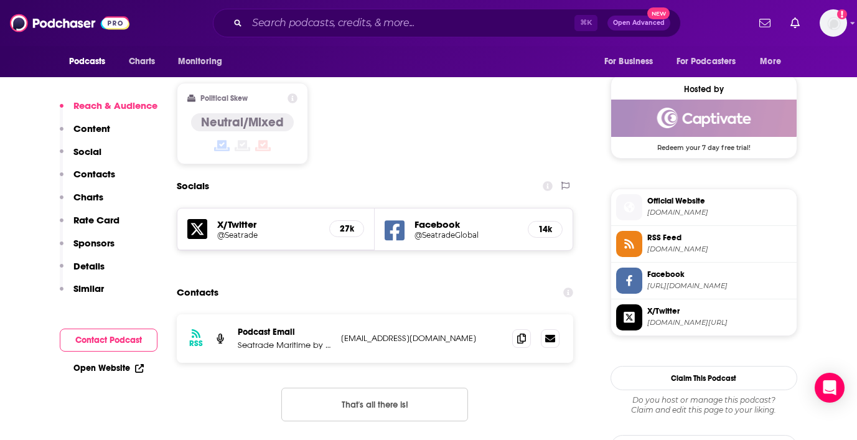
scroll to position [985, 0]
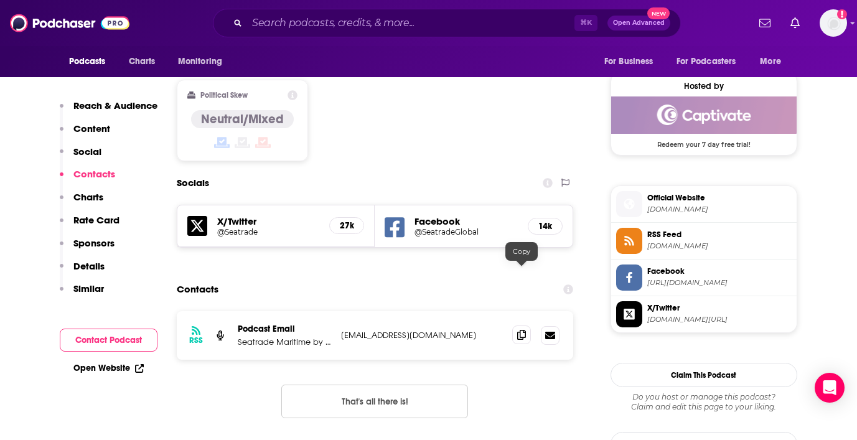
click at [523, 330] on icon at bounding box center [521, 335] width 9 height 10
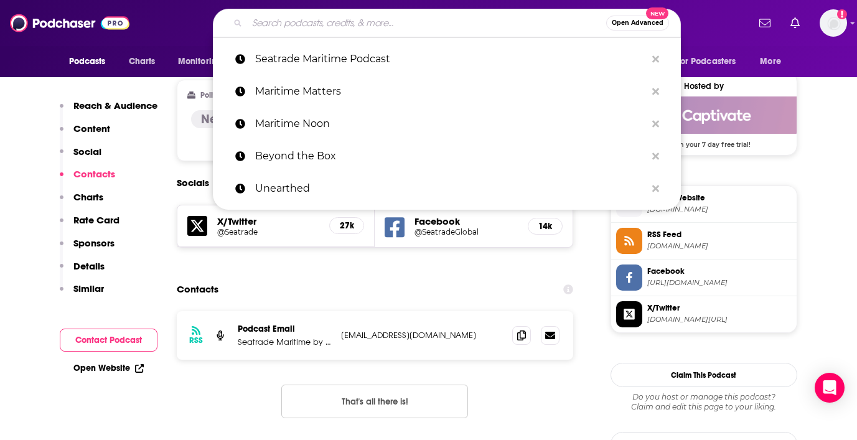
click at [376, 14] on input "Search podcasts, credits, & more..." at bounding box center [426, 23] width 359 height 20
paste input "The maritime vision"
type input "The maritime vision"
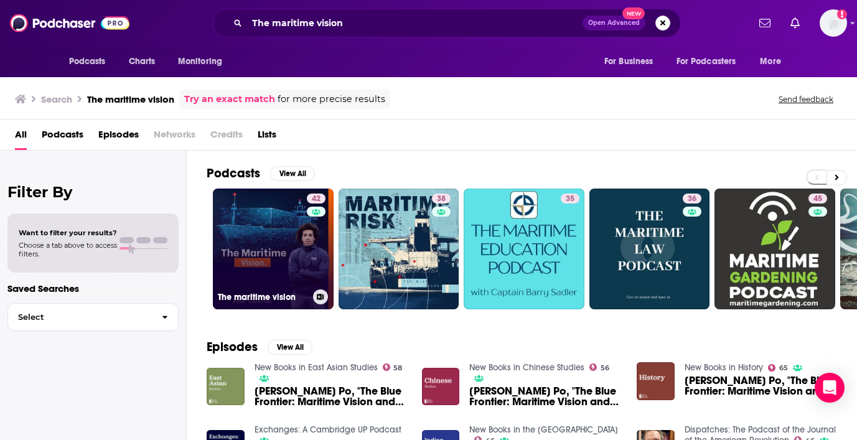
click at [270, 220] on link "42 The maritime vision" at bounding box center [273, 249] width 121 height 121
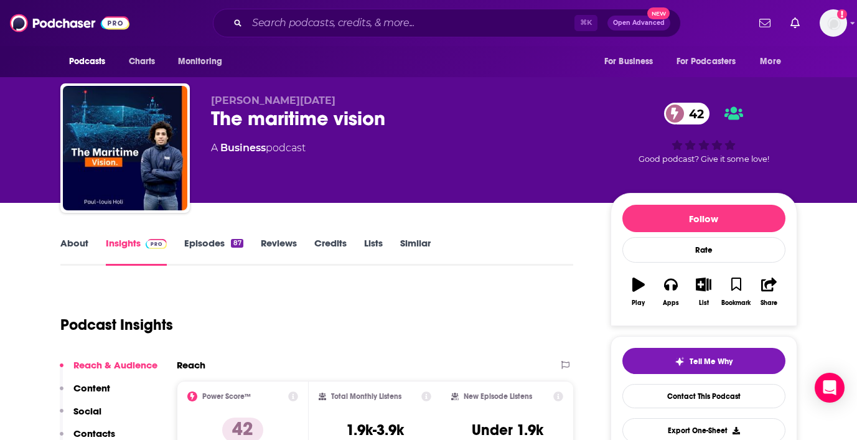
click at [68, 245] on link "About" at bounding box center [74, 251] width 28 height 29
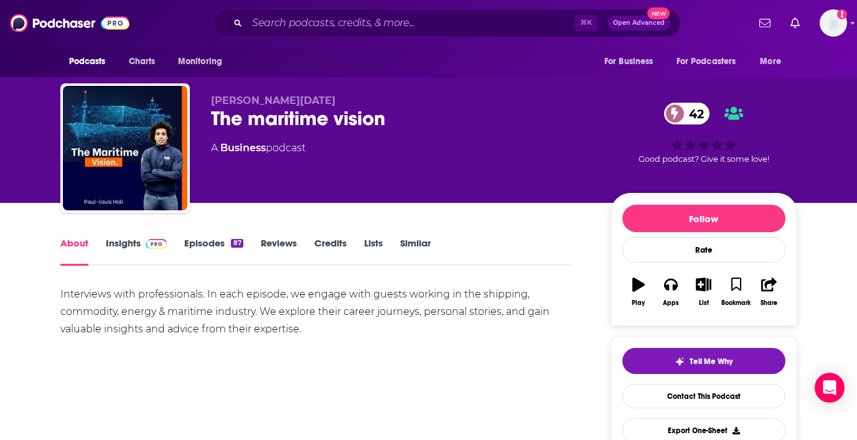
click at [128, 242] on link "Insights" at bounding box center [137, 251] width 62 height 29
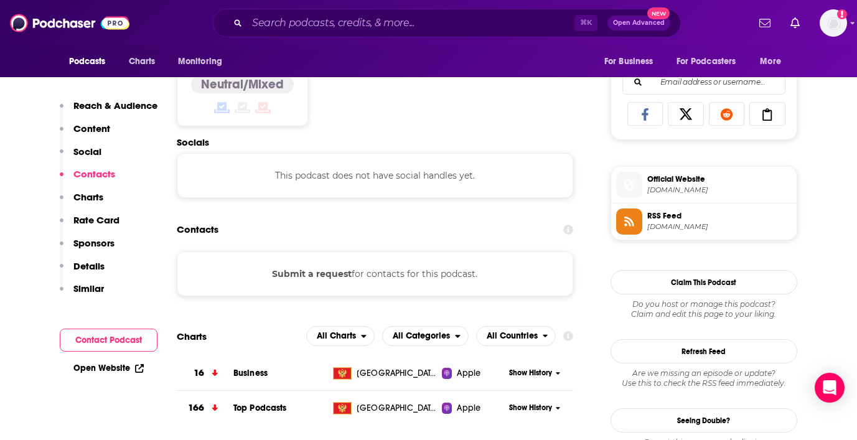
scroll to position [779, 0]
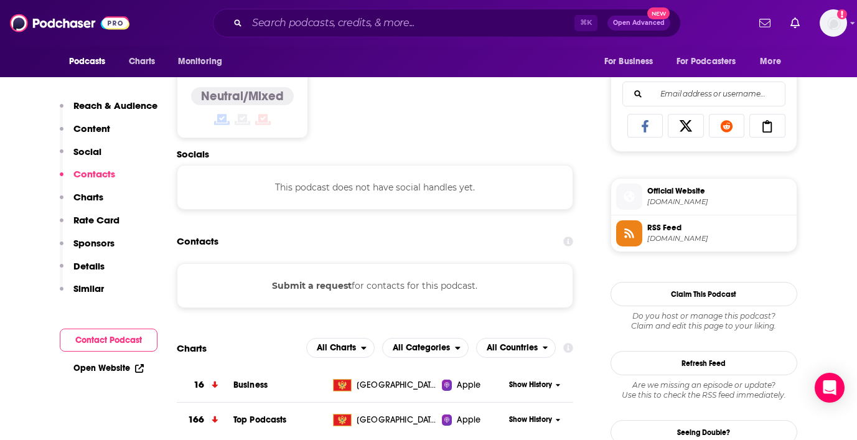
click at [324, 34] on div "⌘ K Open Advanced New" at bounding box center [447, 23] width 468 height 29
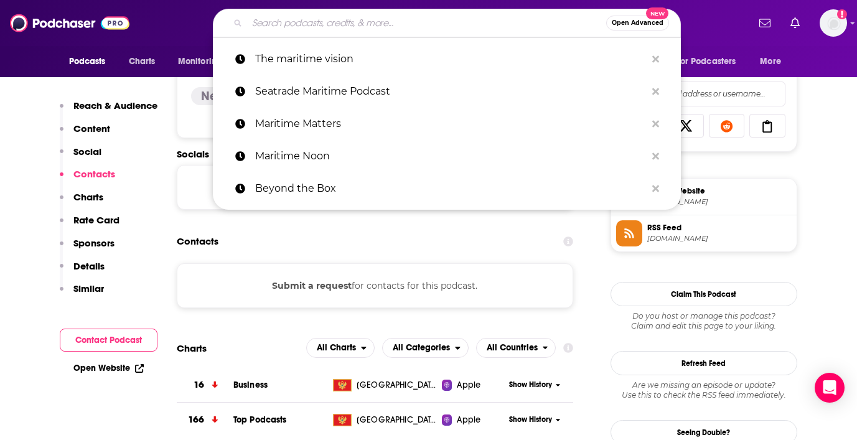
click at [324, 30] on input "Search podcasts, credits, & more..." at bounding box center [426, 23] width 359 height 20
paste input "The Freight Pod"
type input "The Freight Pod"
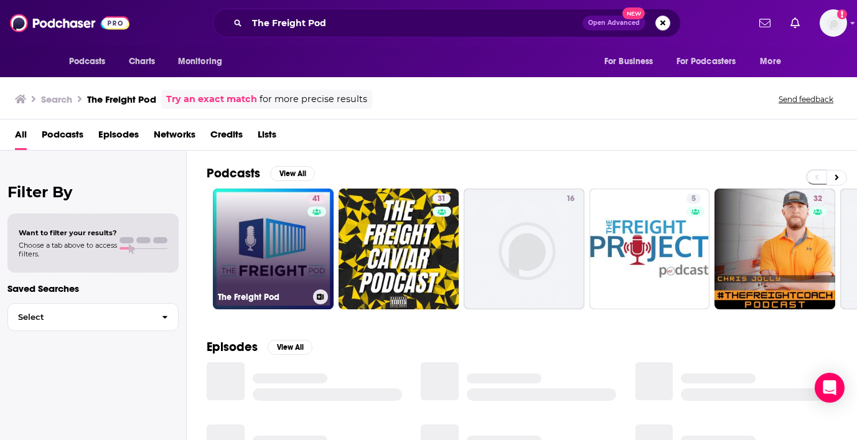
click at [271, 222] on link "41 The Freight Pod" at bounding box center [273, 249] width 121 height 121
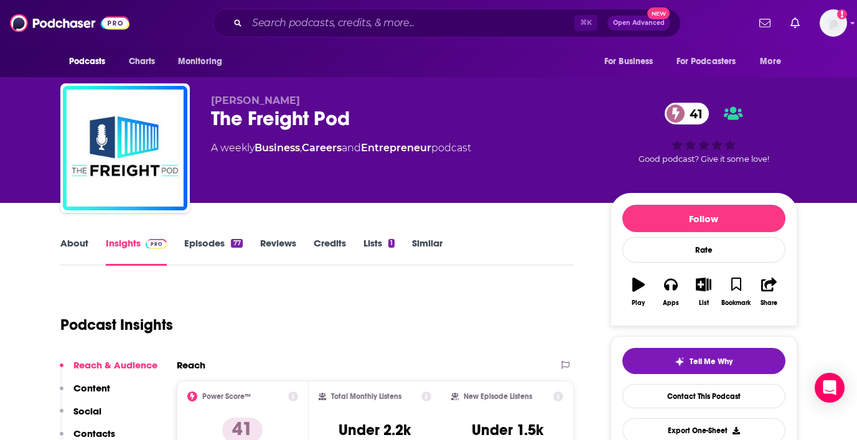
click at [74, 244] on link "About" at bounding box center [74, 251] width 28 height 29
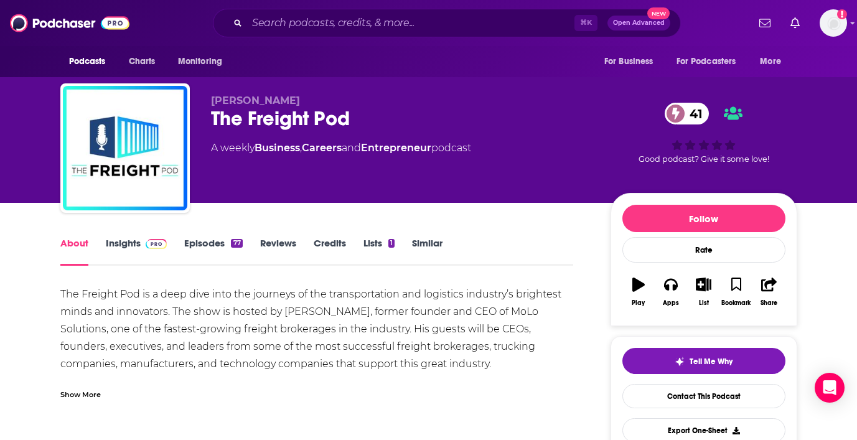
click at [131, 241] on link "Insights" at bounding box center [137, 251] width 62 height 29
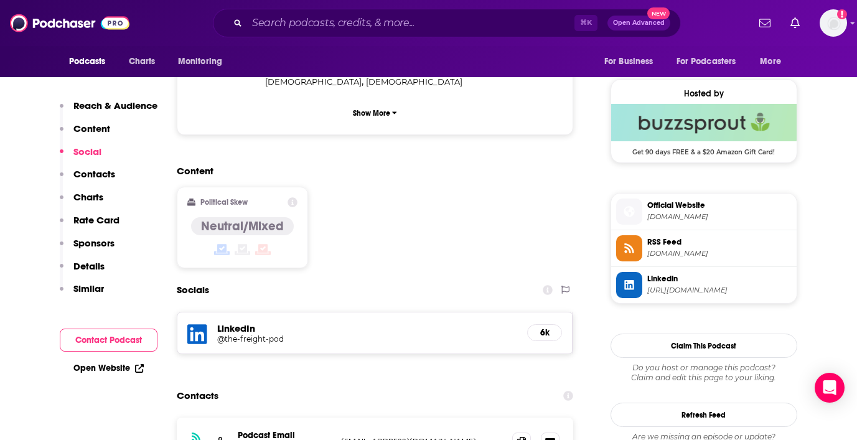
scroll to position [934, 0]
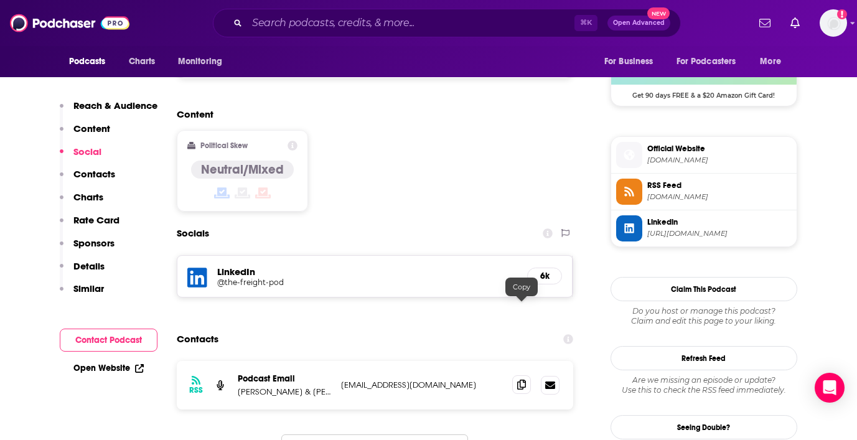
click at [523, 380] on icon at bounding box center [521, 385] width 9 height 10
click at [351, 31] on input "Search podcasts, credits, & more..." at bounding box center [410, 23] width 327 height 20
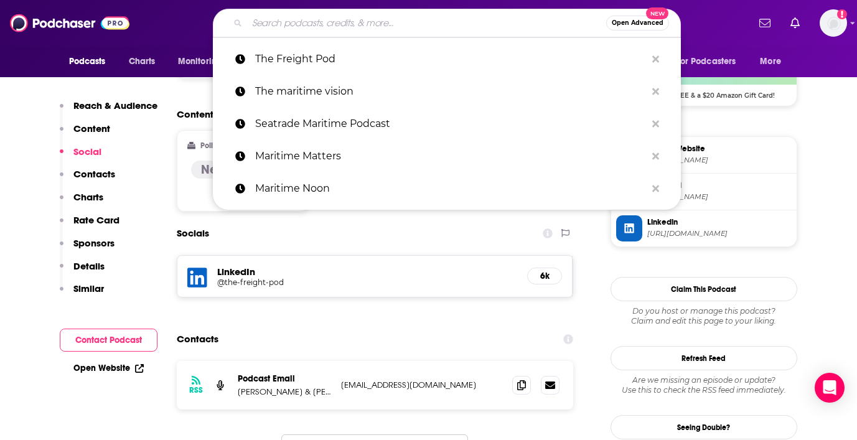
paste input "FTR | State of Freight"
type input "FTR | State of Freight"
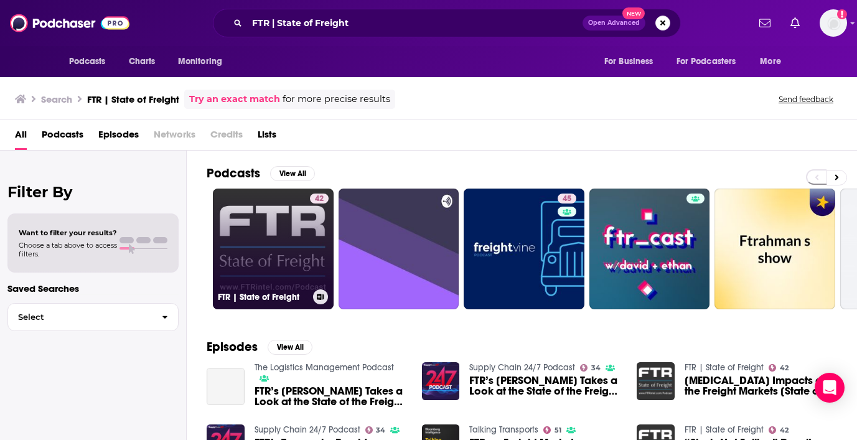
click at [256, 238] on link "42 FTR | State of Freight" at bounding box center [273, 249] width 121 height 121
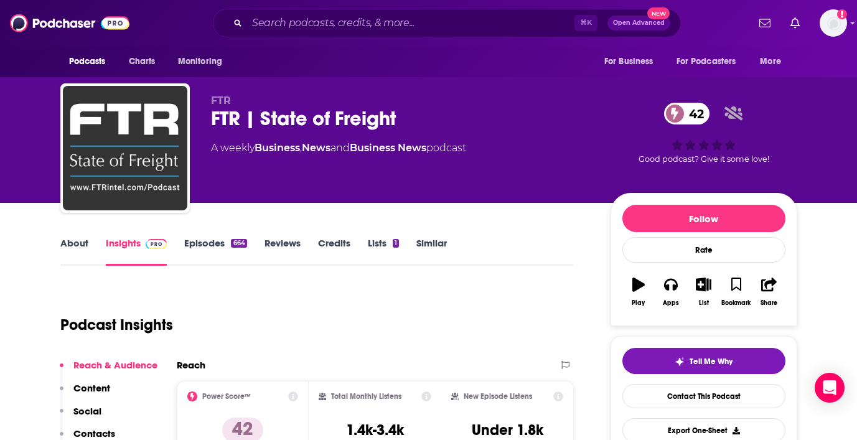
click at [77, 241] on link "About" at bounding box center [74, 251] width 28 height 29
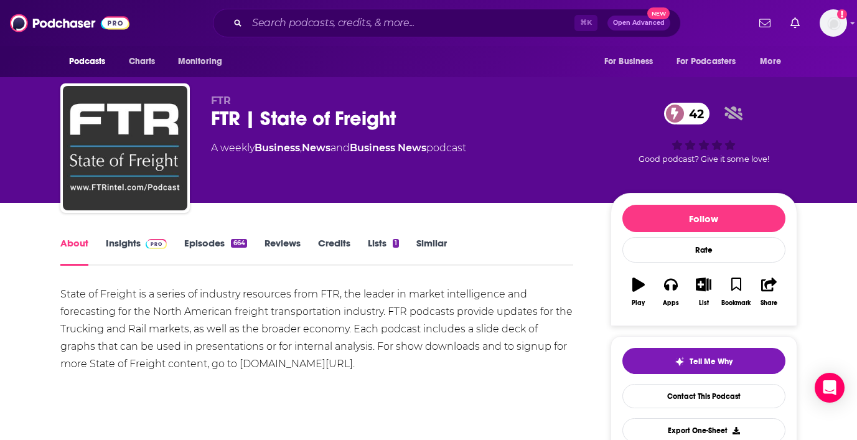
click at [133, 243] on link "Insights" at bounding box center [137, 251] width 62 height 29
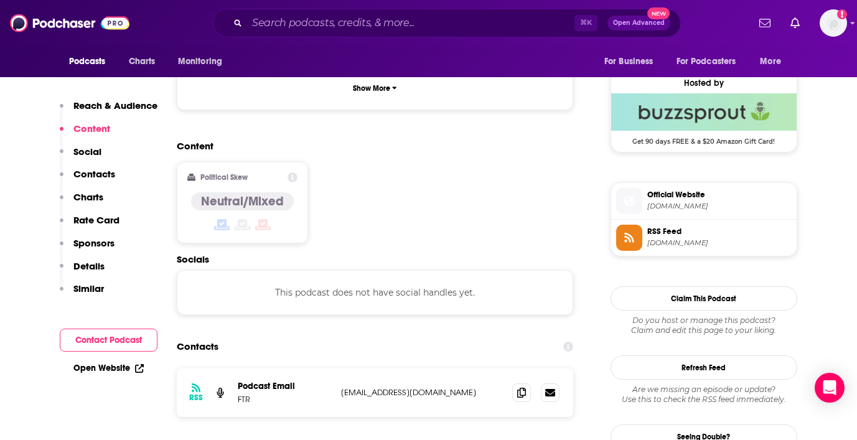
scroll to position [895, 0]
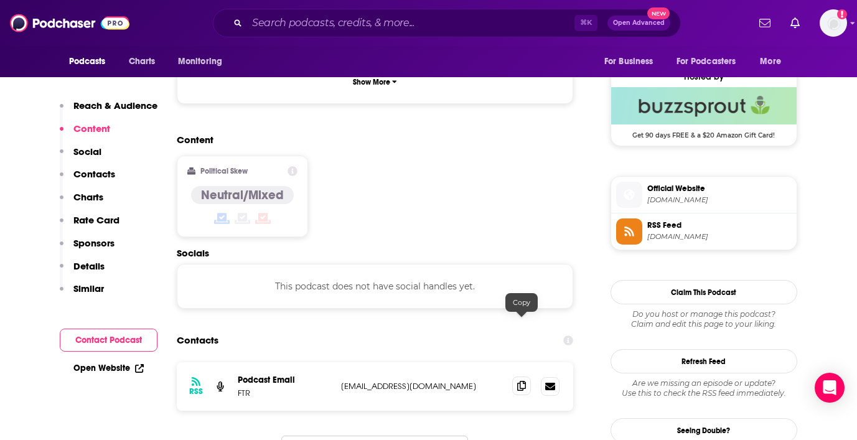
click at [522, 381] on icon at bounding box center [521, 386] width 9 height 10
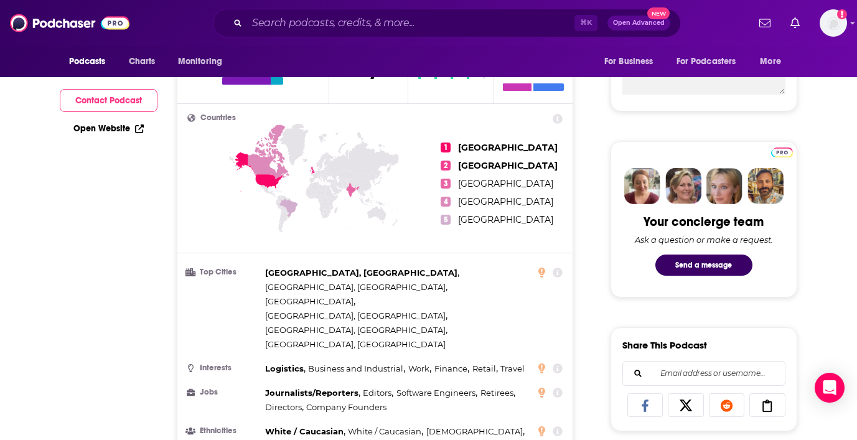
scroll to position [0, 0]
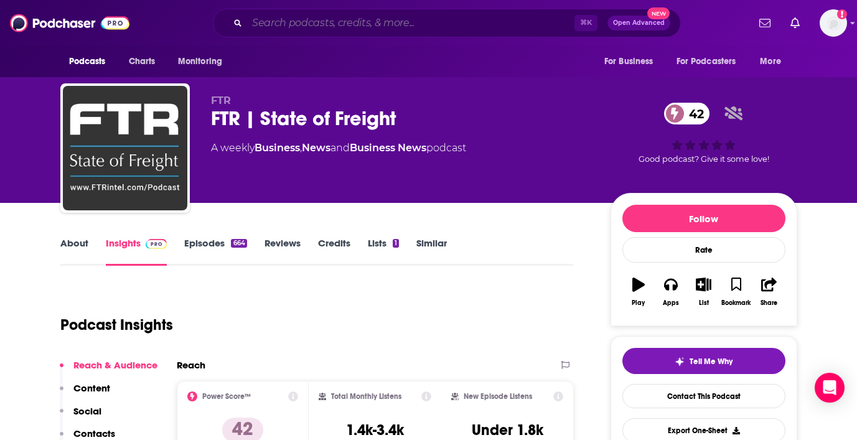
click at [360, 24] on input "Search podcasts, credits, & more..." at bounding box center [410, 23] width 327 height 20
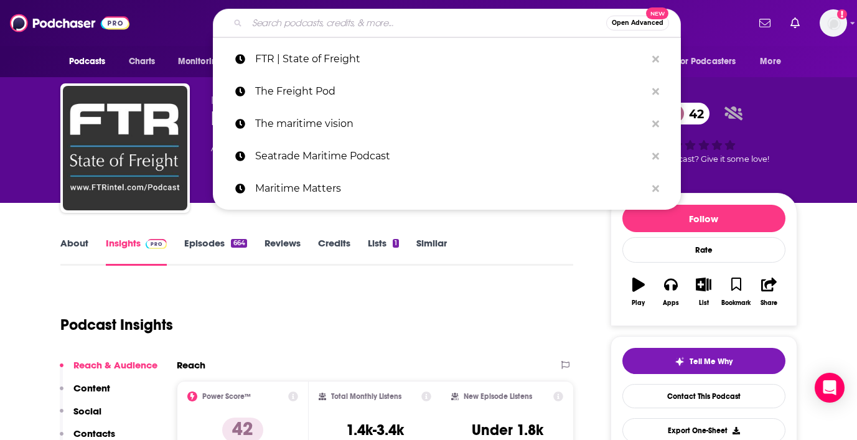
paste input "Freight 360"
type input "Freight 360"
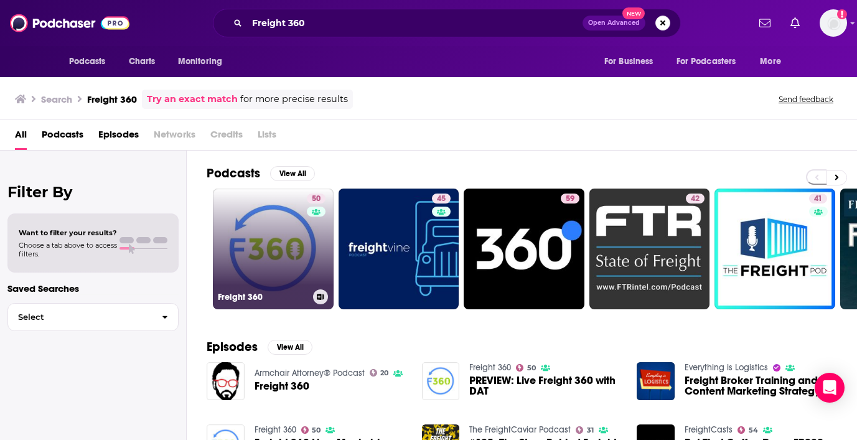
click at [276, 245] on link "50 Freight 360" at bounding box center [273, 249] width 121 height 121
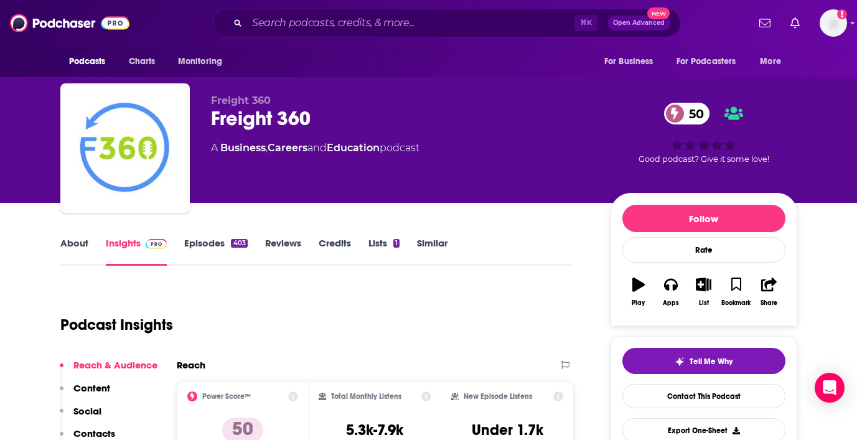
click at [73, 243] on link "About" at bounding box center [74, 251] width 28 height 29
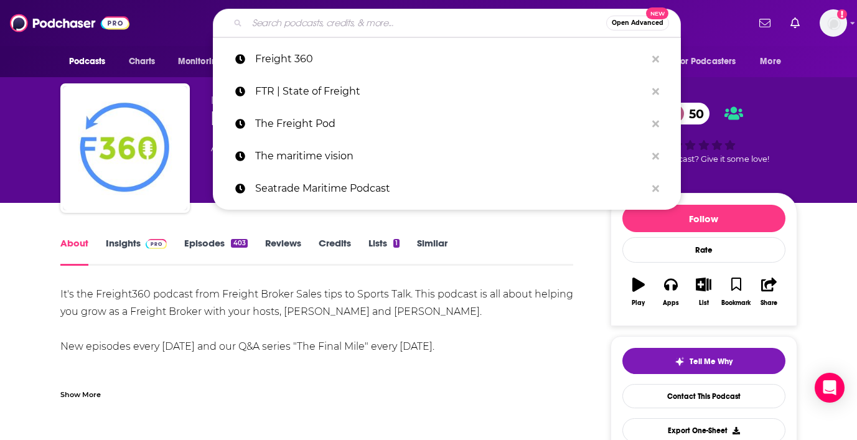
click at [391, 22] on input "Search podcasts, credits, & more..." at bounding box center [426, 23] width 359 height 20
paste input "The Freight Buyers' Club"
type input "The Freight Buyers' Club"
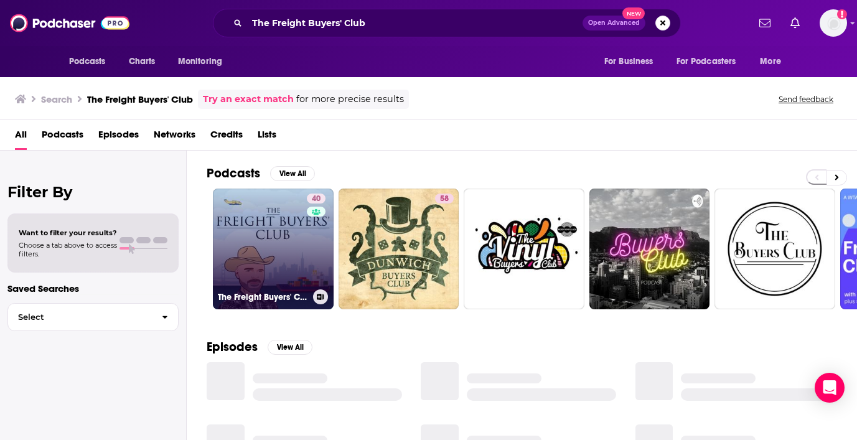
click at [277, 224] on link "40 The Freight Buyers' Club" at bounding box center [273, 249] width 121 height 121
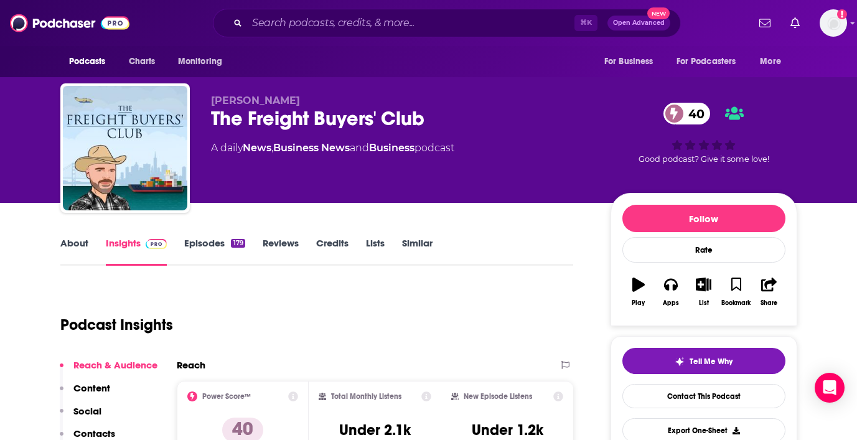
click at [73, 238] on link "About" at bounding box center [74, 251] width 28 height 29
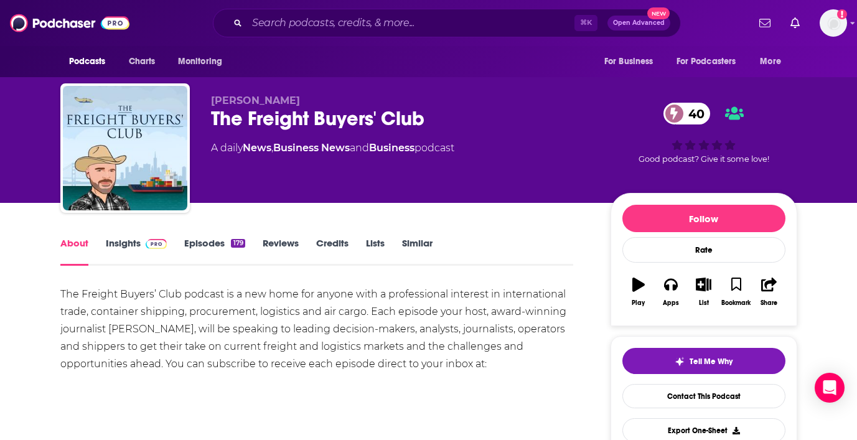
click at [127, 240] on link "Insights" at bounding box center [137, 251] width 62 height 29
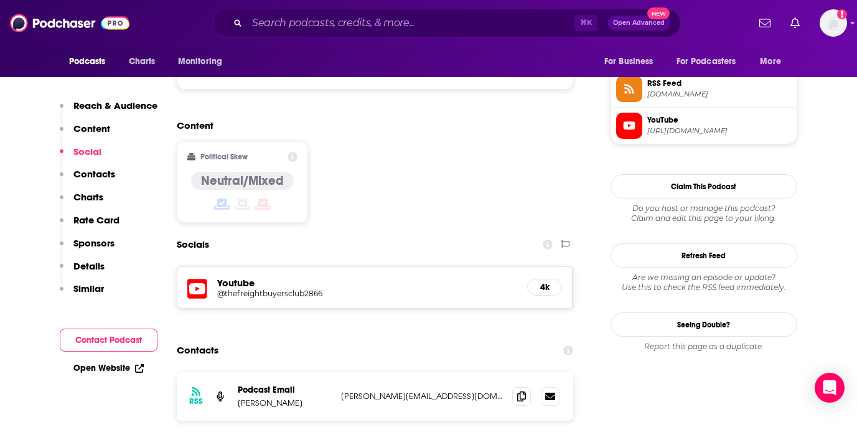
scroll to position [944, 0]
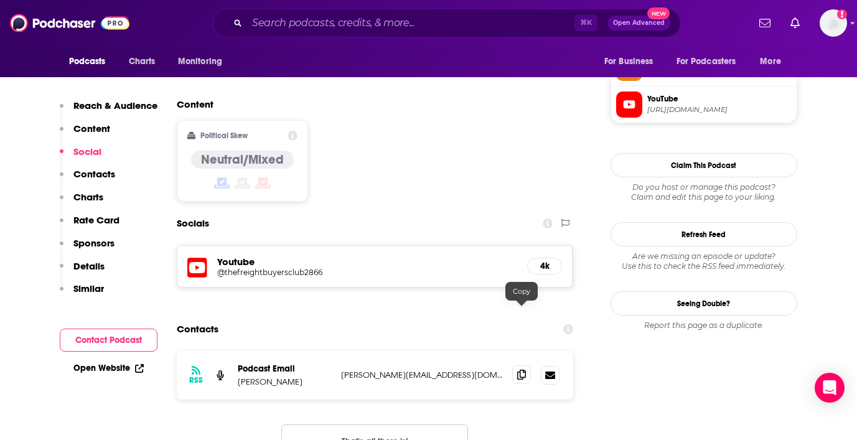
click at [525, 370] on icon at bounding box center [521, 375] width 9 height 10
click at [330, 21] on input "Search podcasts, credits, & more..." at bounding box center [410, 23] width 327 height 20
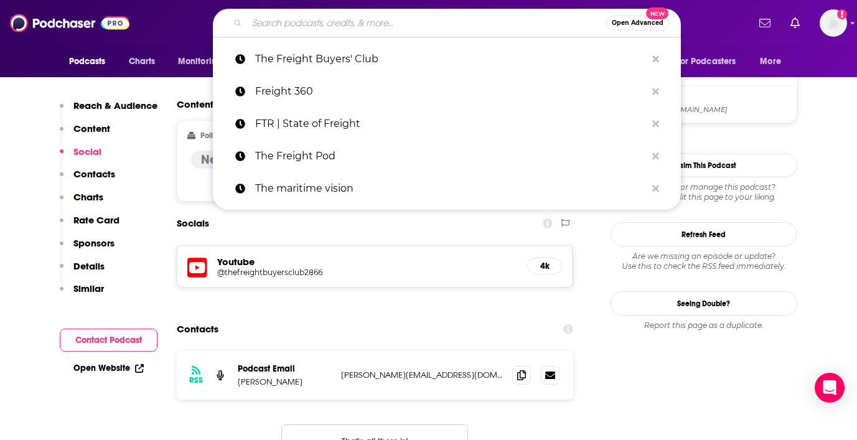
paste input "Freight Efficiency with NACFE‘s [PERSON_NAME] & Friends"
type input "Freight Efficiency with NACFE‘s [PERSON_NAME] & Friends"
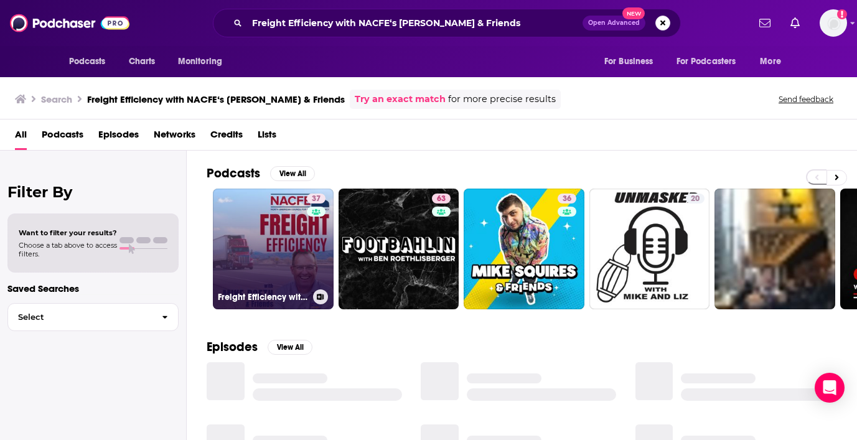
click at [270, 253] on link "37 Freight Efficiency with NACFE‘s [PERSON_NAME] & Friends" at bounding box center [273, 249] width 121 height 121
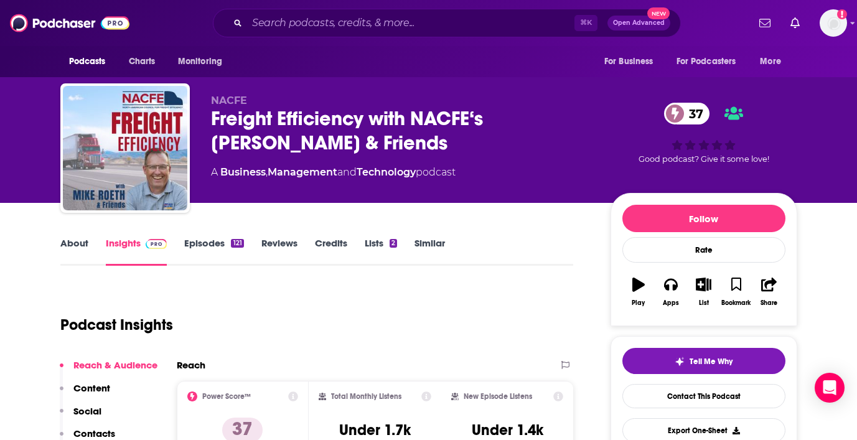
click at [73, 243] on link "About" at bounding box center [74, 251] width 28 height 29
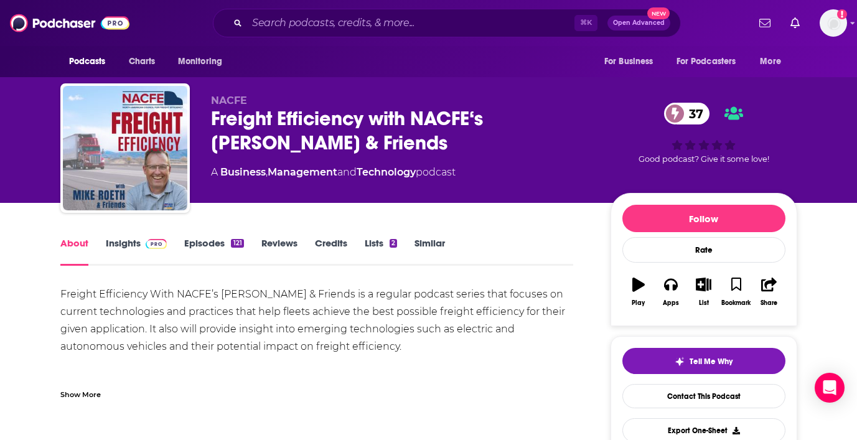
click at [126, 244] on link "Insights" at bounding box center [137, 251] width 62 height 29
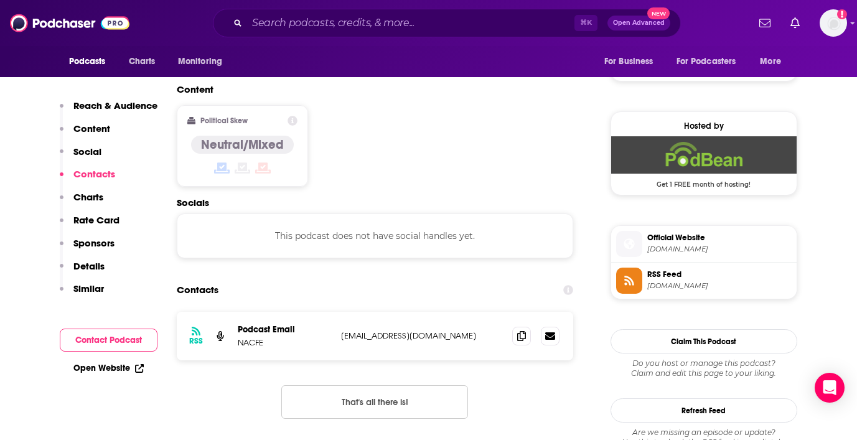
scroll to position [949, 0]
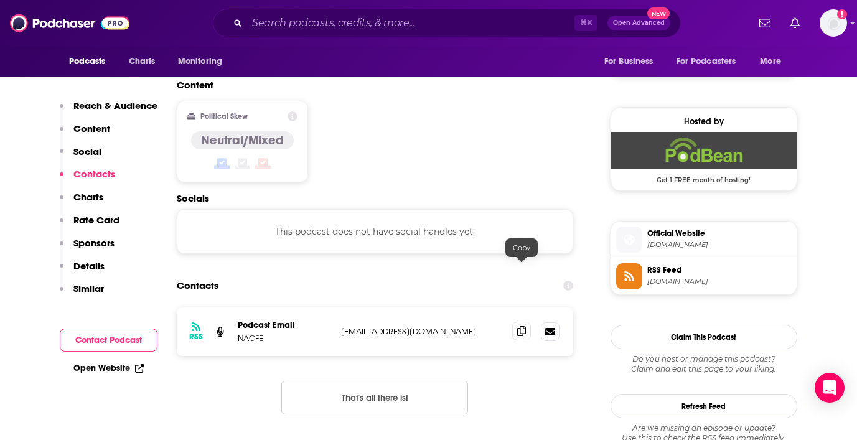
click at [521, 326] on icon at bounding box center [521, 331] width 9 height 10
click at [286, 28] on input "Search podcasts, credits, & more..." at bounding box center [410, 23] width 327 height 20
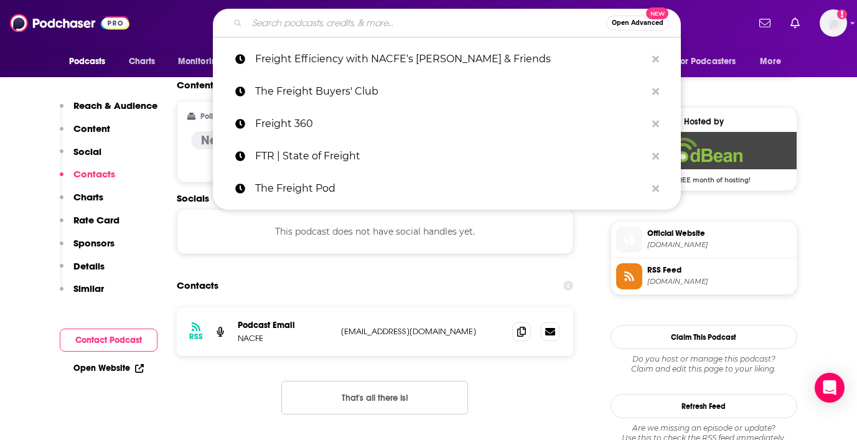
paste input "Freightvine"
type input "Freightvine"
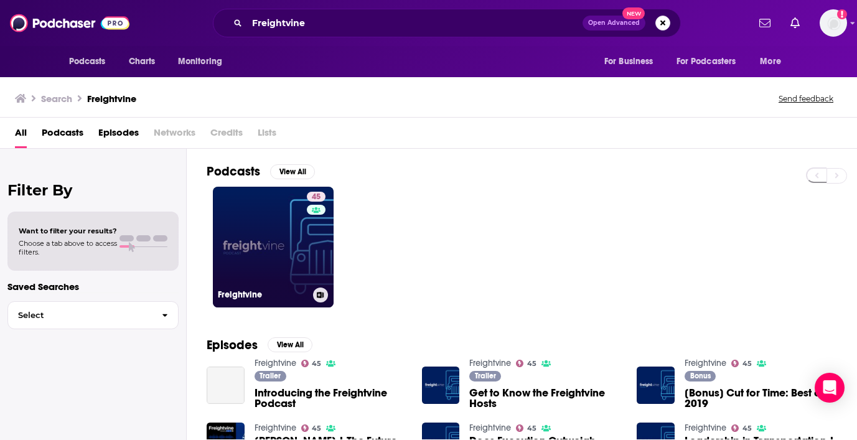
click at [247, 276] on link "45 Freightvine" at bounding box center [273, 247] width 121 height 121
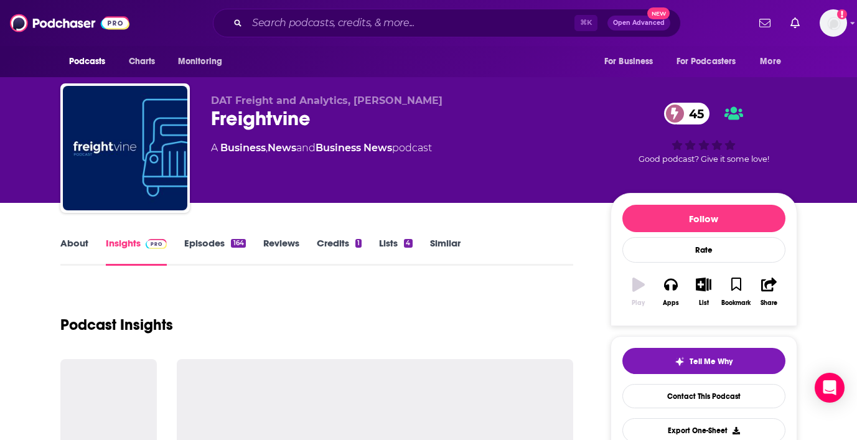
click at [77, 249] on link "About" at bounding box center [74, 251] width 28 height 29
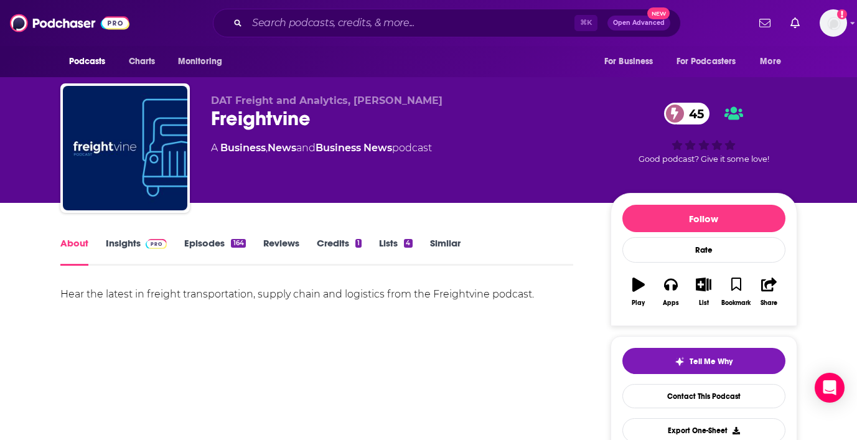
click at [128, 242] on link "Insights" at bounding box center [137, 251] width 62 height 29
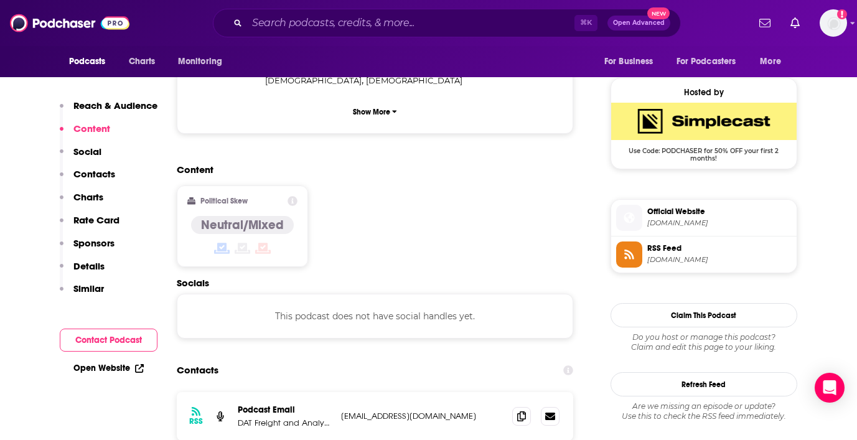
scroll to position [882, 0]
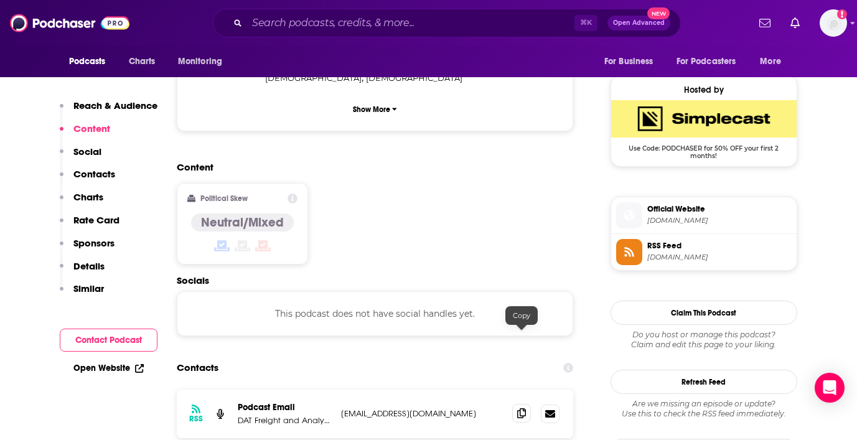
click at [520, 408] on icon at bounding box center [521, 413] width 9 height 10
click at [364, 21] on input "Search podcasts, credits, & more..." at bounding box center [410, 23] width 327 height 20
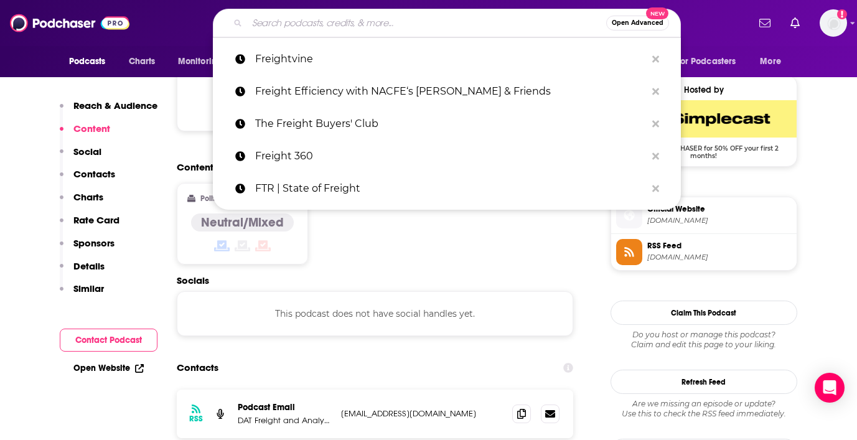
paste input "The Maritime Risk Podcast"
type input "The Maritime Risk Podcast"
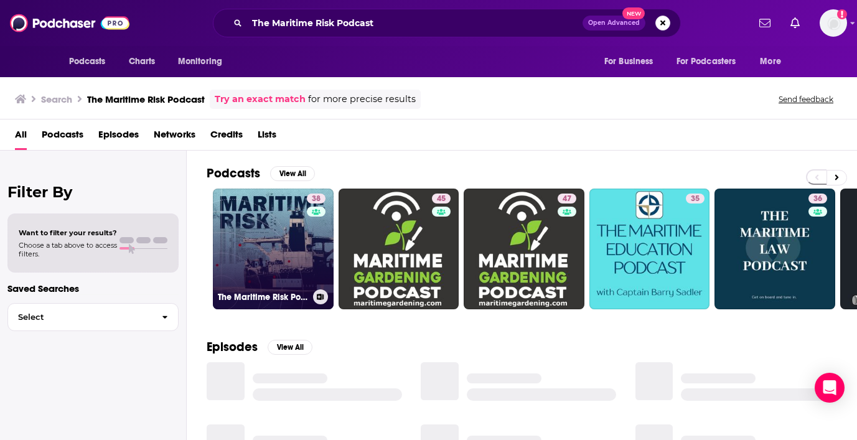
click at [264, 250] on link "38 The Maritime Risk Podcast" at bounding box center [273, 249] width 121 height 121
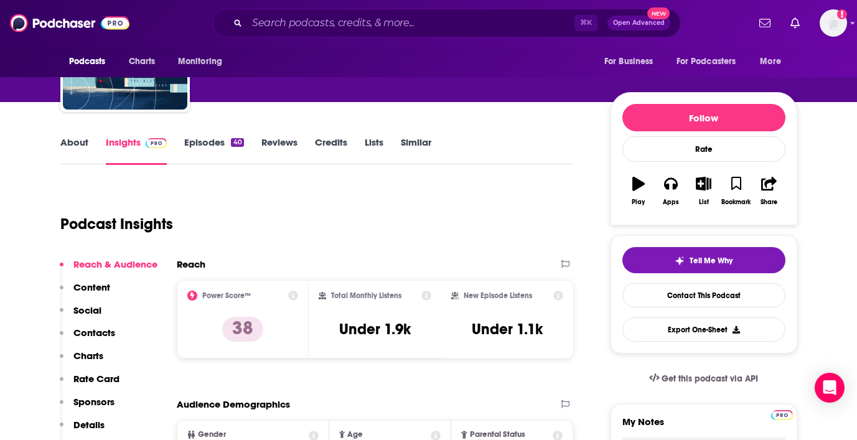
scroll to position [101, 0]
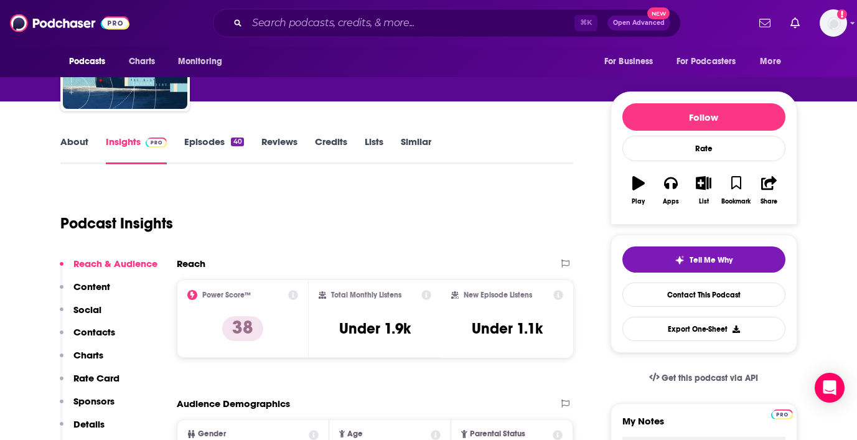
click at [78, 142] on link "About" at bounding box center [74, 150] width 28 height 29
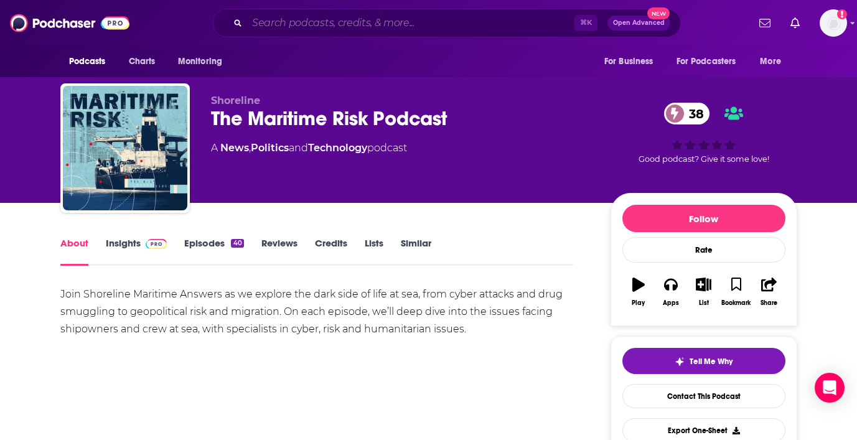
click at [418, 20] on input "Search podcasts, credits, & more..." at bounding box center [410, 23] width 327 height 20
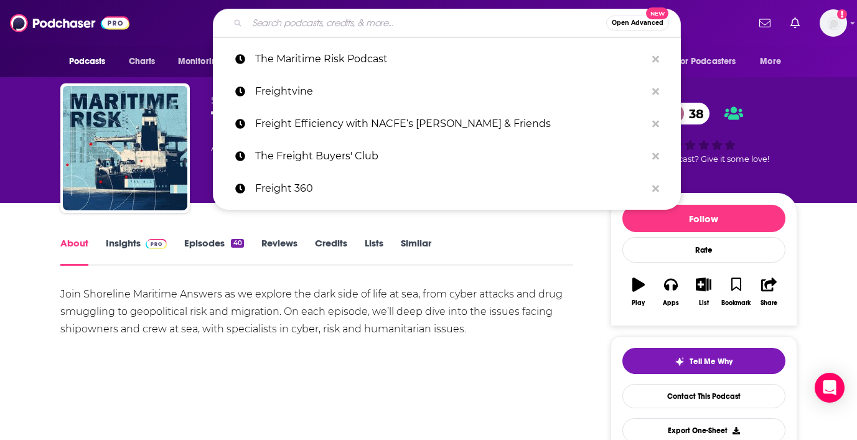
paste input "The Maritime Education Podcast"
type input "The Maritime Education Podcast"
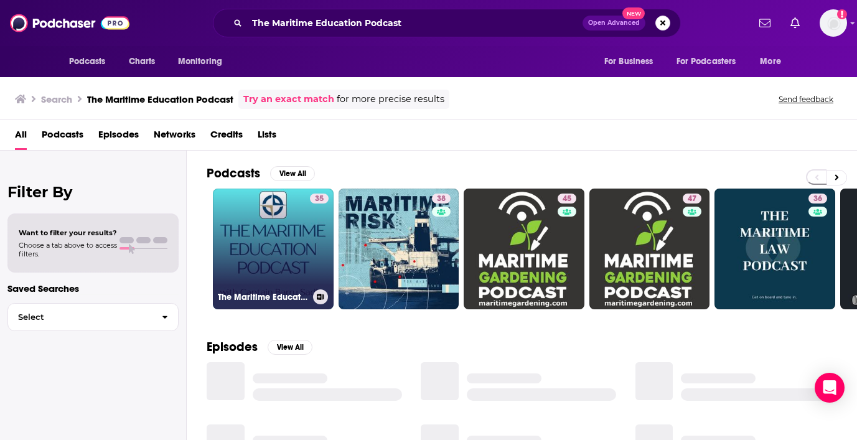
click at [265, 262] on link "35 The Maritime Education Podcast" at bounding box center [273, 249] width 121 height 121
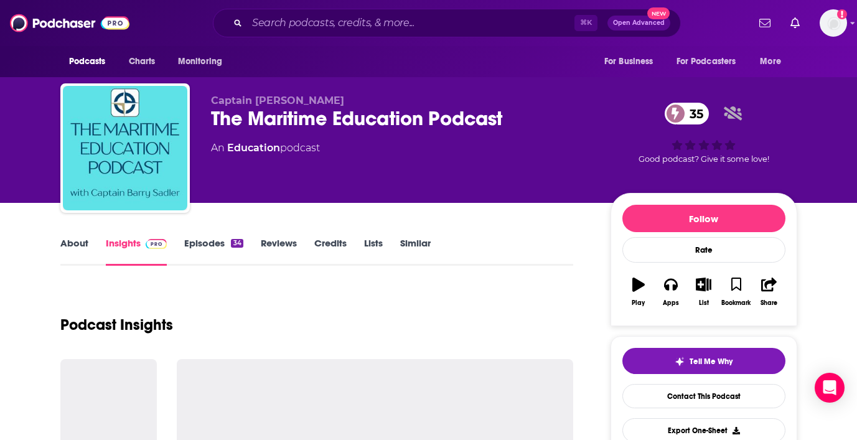
click at [63, 240] on link "About" at bounding box center [74, 251] width 28 height 29
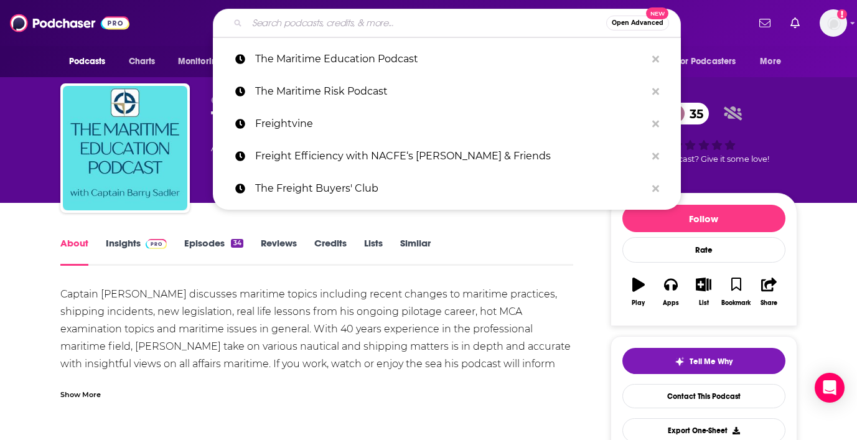
click at [419, 14] on input "Search podcasts, credits, & more..." at bounding box center [426, 23] width 359 height 20
paste input "AMP: American Maritime Podcast"
type input "AMP: American Maritime Podcast"
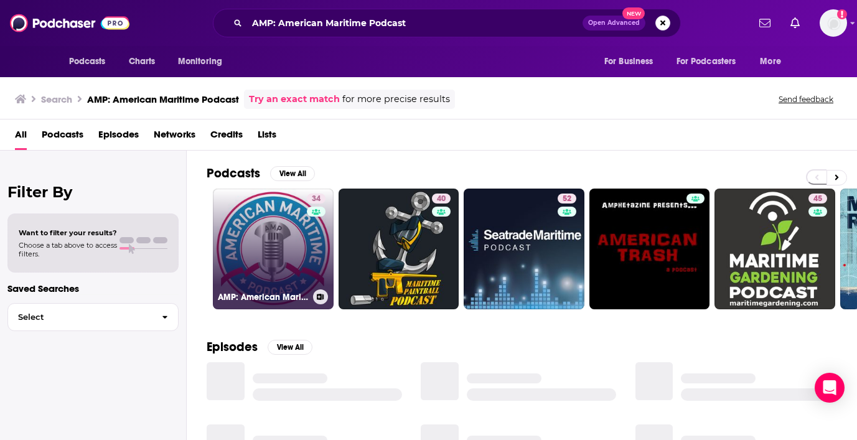
click at [281, 252] on link "34 AMP: American Maritime Podcast" at bounding box center [273, 249] width 121 height 121
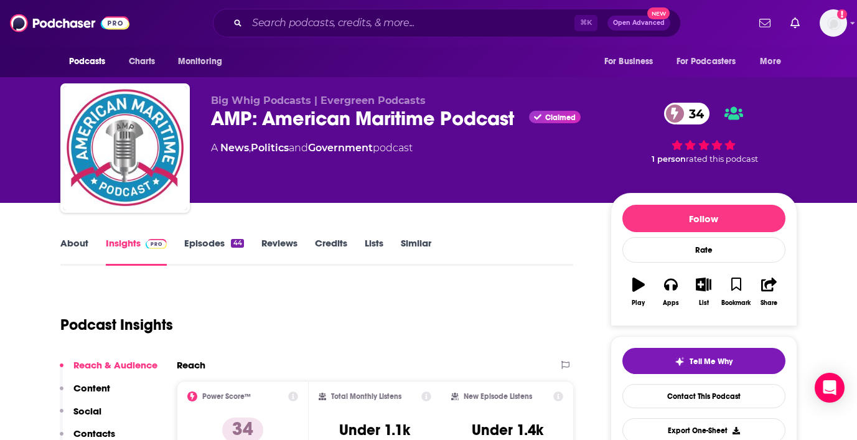
click at [73, 238] on link "About" at bounding box center [74, 251] width 28 height 29
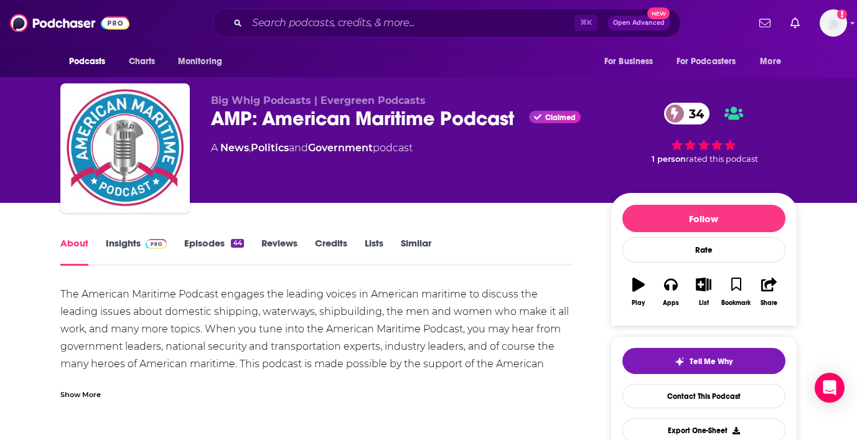
scroll to position [35, 0]
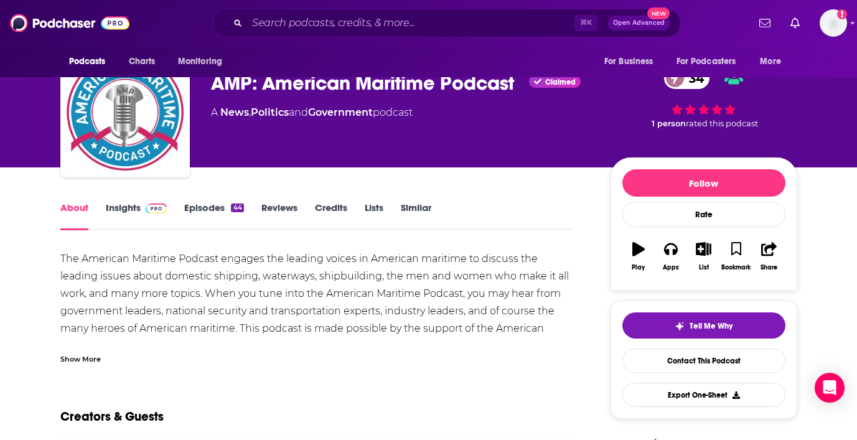
click at [84, 352] on div "Show More" at bounding box center [317, 354] width 514 height 21
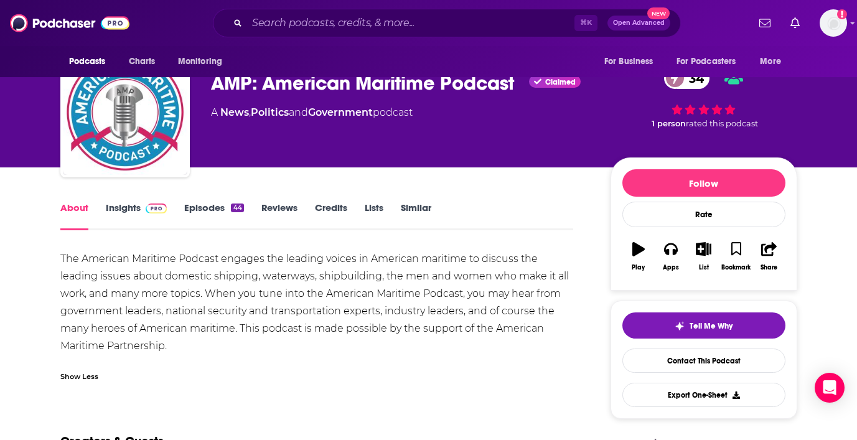
scroll to position [0, 0]
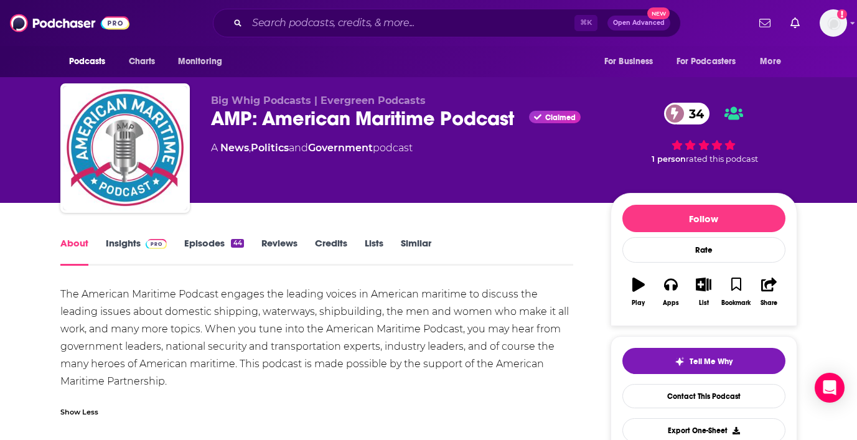
click at [122, 241] on link "Insights" at bounding box center [137, 251] width 62 height 29
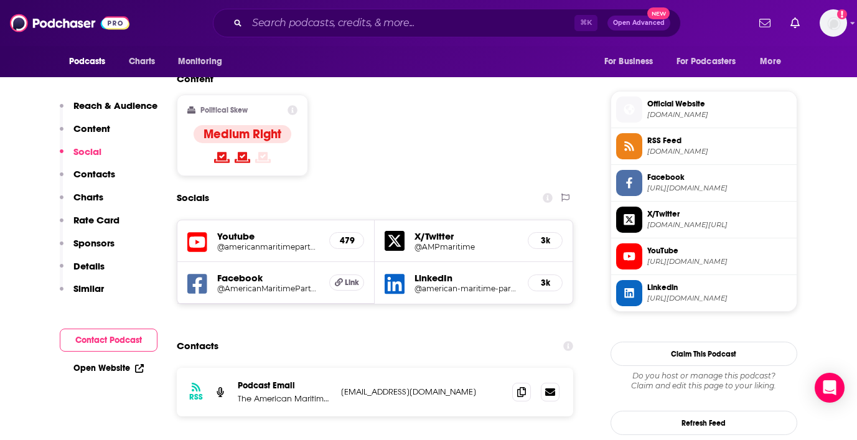
scroll to position [984, 0]
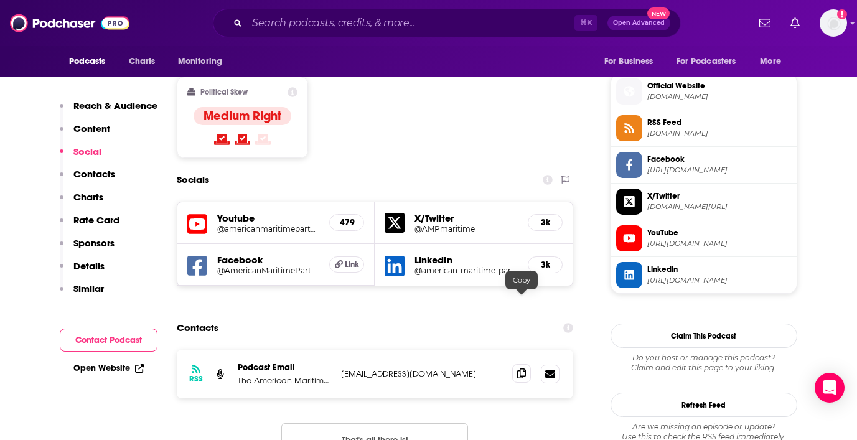
click at [519, 369] on icon at bounding box center [521, 374] width 9 height 10
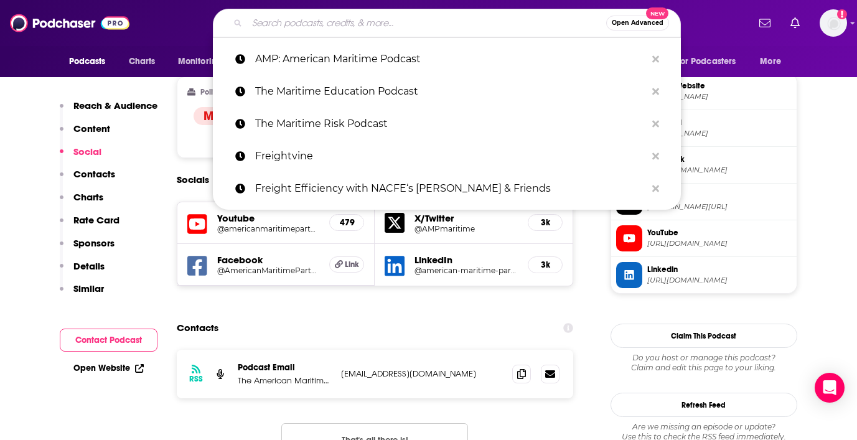
click at [419, 24] on input "Search podcasts, credits, & more..." at bounding box center [426, 23] width 359 height 20
paste input "Maritime Morning Brief"
type input "Maritime Morning Brief"
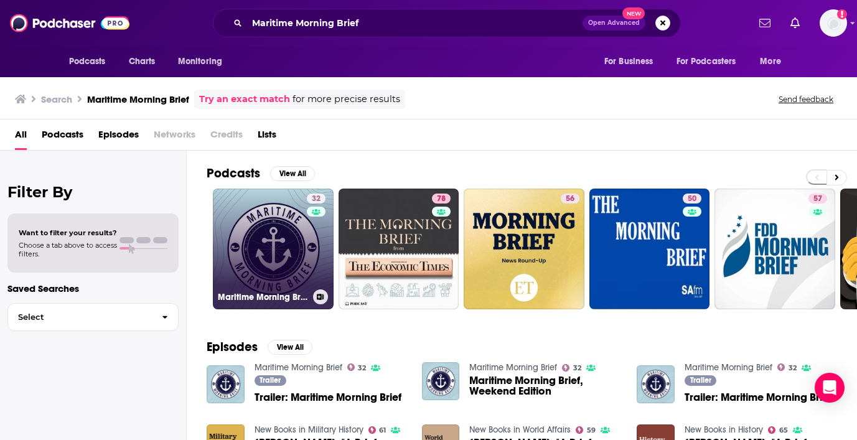
click at [278, 238] on link "32 Maritime Morning Brief" at bounding box center [273, 249] width 121 height 121
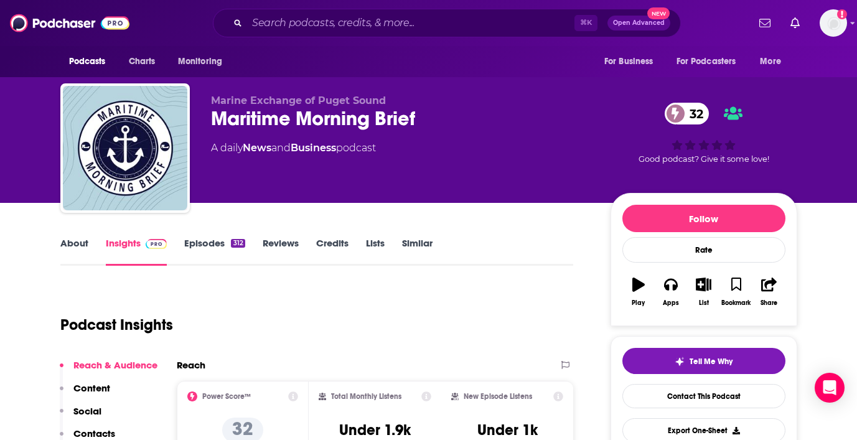
click at [77, 240] on link "About" at bounding box center [74, 251] width 28 height 29
